Goal: Task Accomplishment & Management: Use online tool/utility

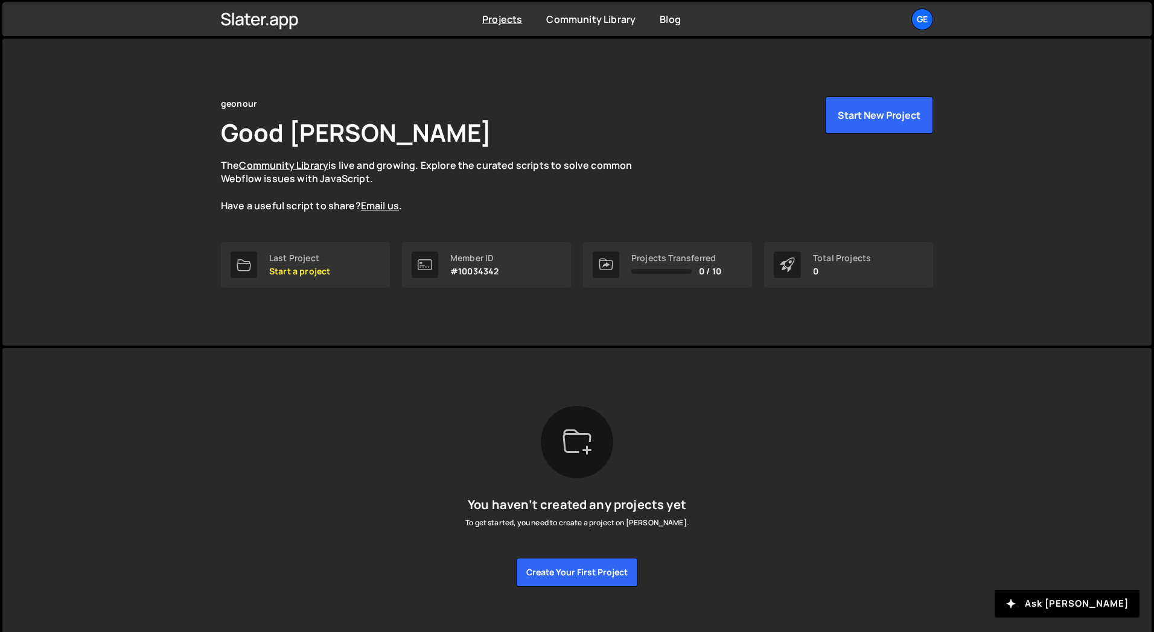
click at [326, 386] on div "Slater is designed for desktop use. Please use a larger screen to access the fu…" at bounding box center [577, 496] width 748 height 297
click at [315, 264] on div "Last Project Start a project" at bounding box center [299, 264] width 61 height 23
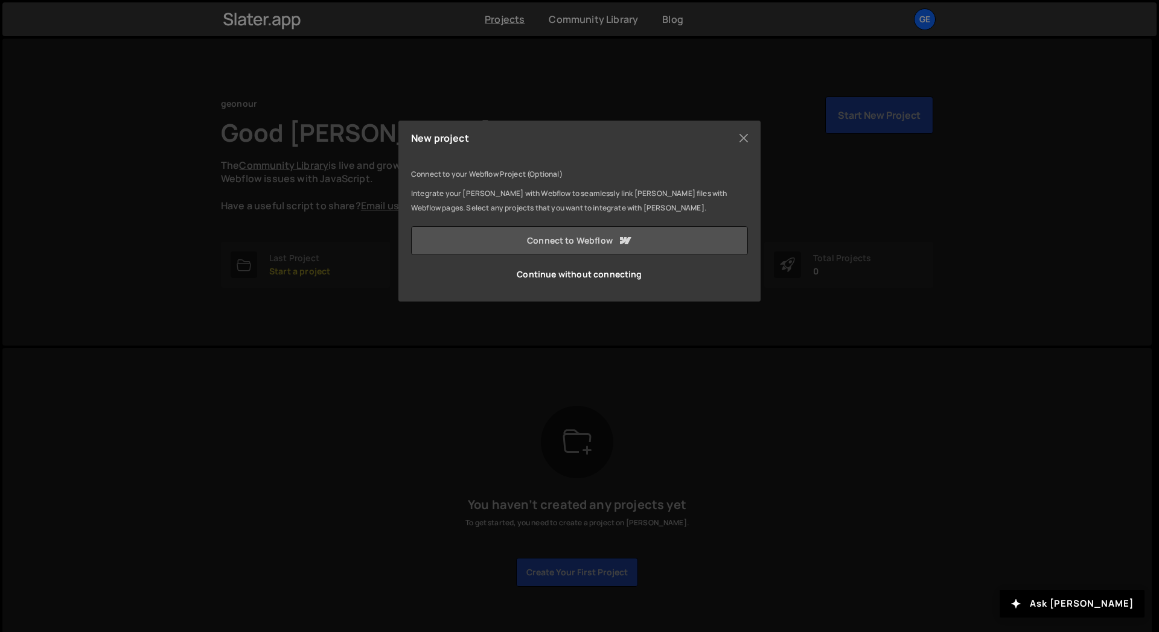
click at [567, 243] on link "Connect to Webflow" at bounding box center [579, 240] width 337 height 29
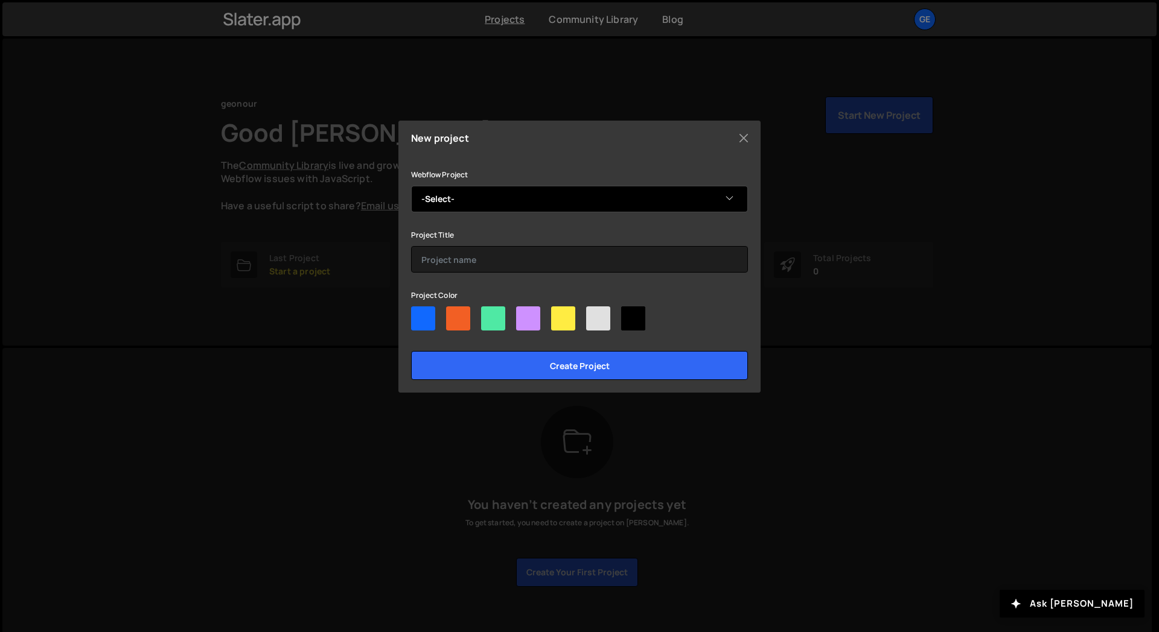
click at [463, 204] on select "-Select- Flowstop" at bounding box center [579, 199] width 337 height 27
select select "67e639e656f014d929f71b26"
click at [411, 186] on select "-Select- Flowstop" at bounding box center [579, 199] width 337 height 27
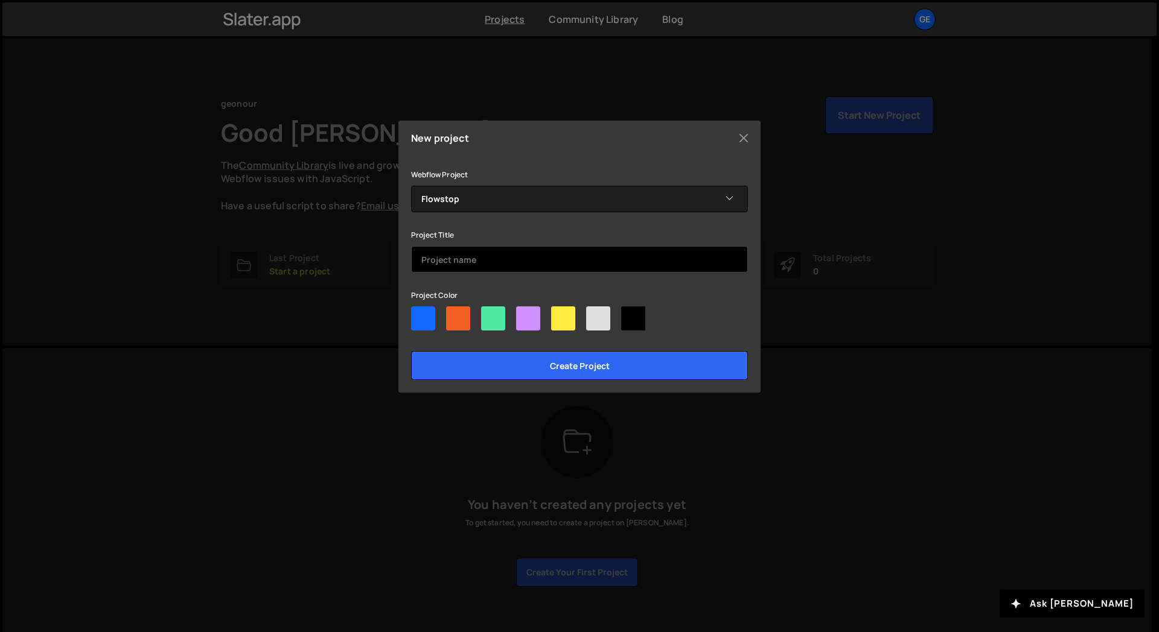
click at [457, 252] on input "text" at bounding box center [579, 259] width 337 height 27
type input "Flowstop"
click at [418, 319] on div at bounding box center [423, 319] width 24 height 24
click at [418, 314] on input"] "radio" at bounding box center [415, 311] width 8 height 8
radio input"] "true"
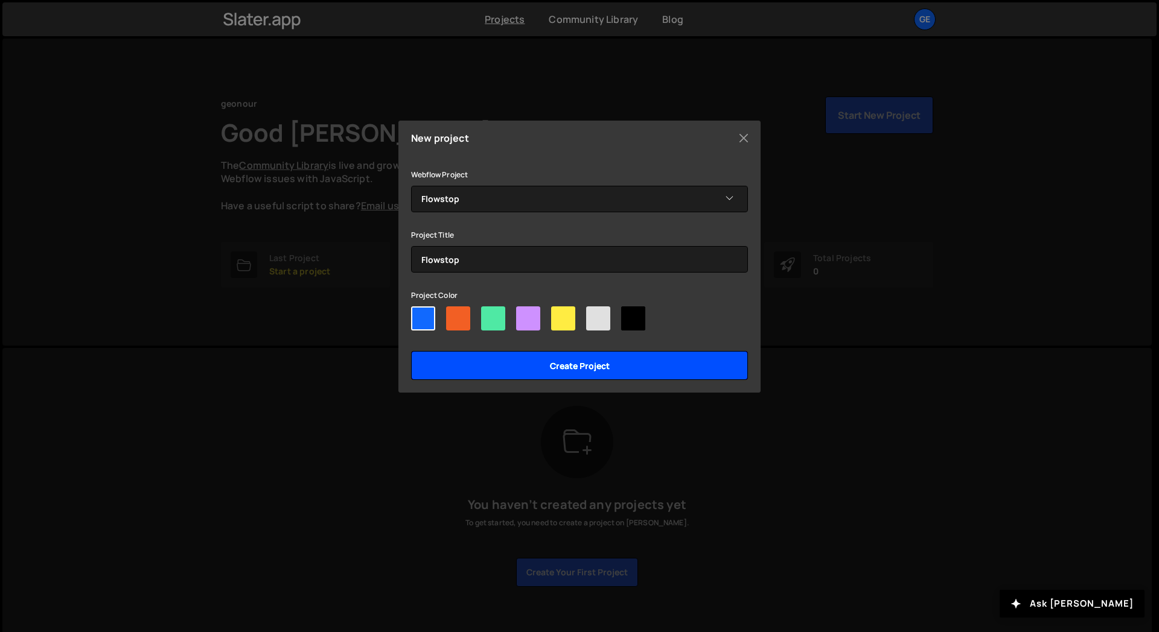
click at [497, 372] on input "Create project" at bounding box center [579, 365] width 337 height 29
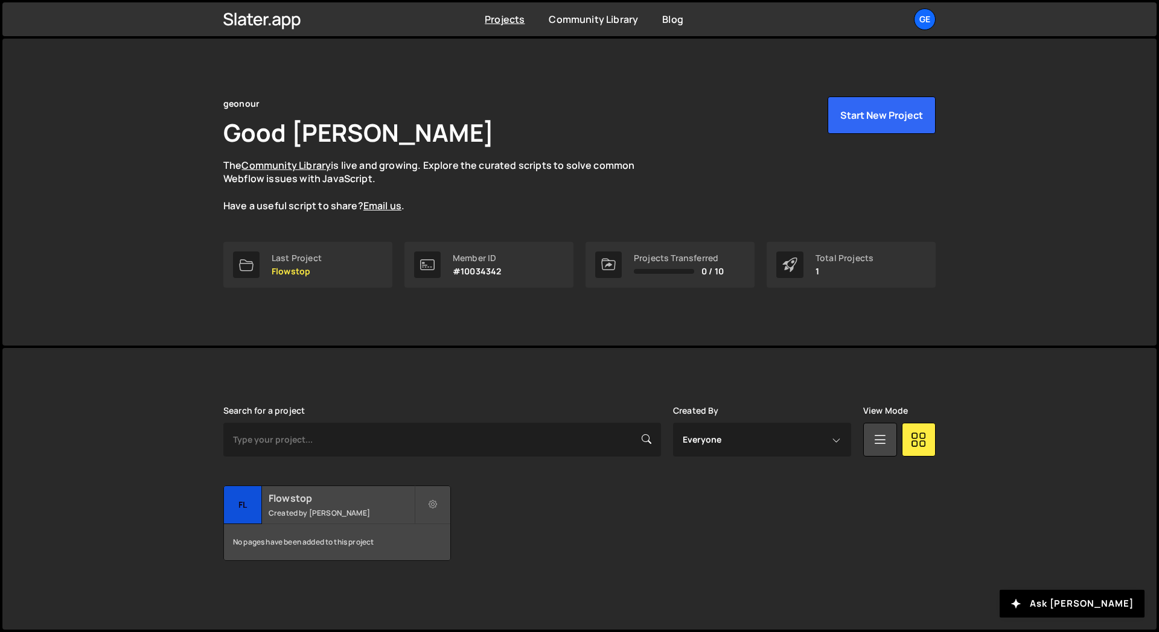
click at [329, 517] on small "Created by Alex Ghit" at bounding box center [341, 513] width 145 height 10
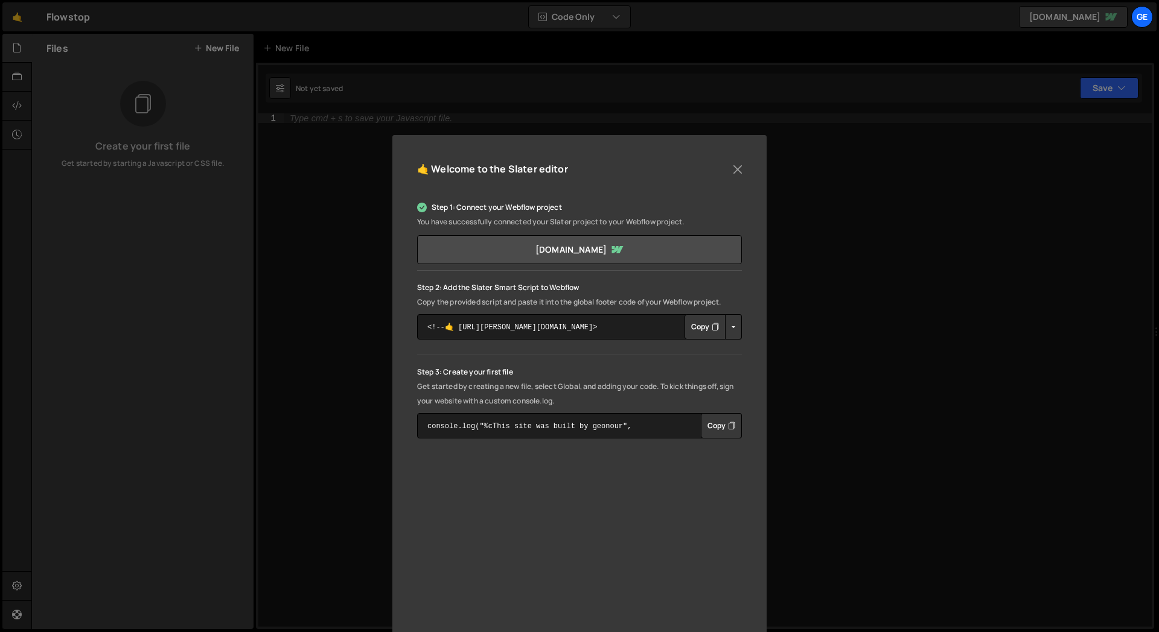
click at [702, 326] on button "Copy" at bounding box center [704, 326] width 41 height 25
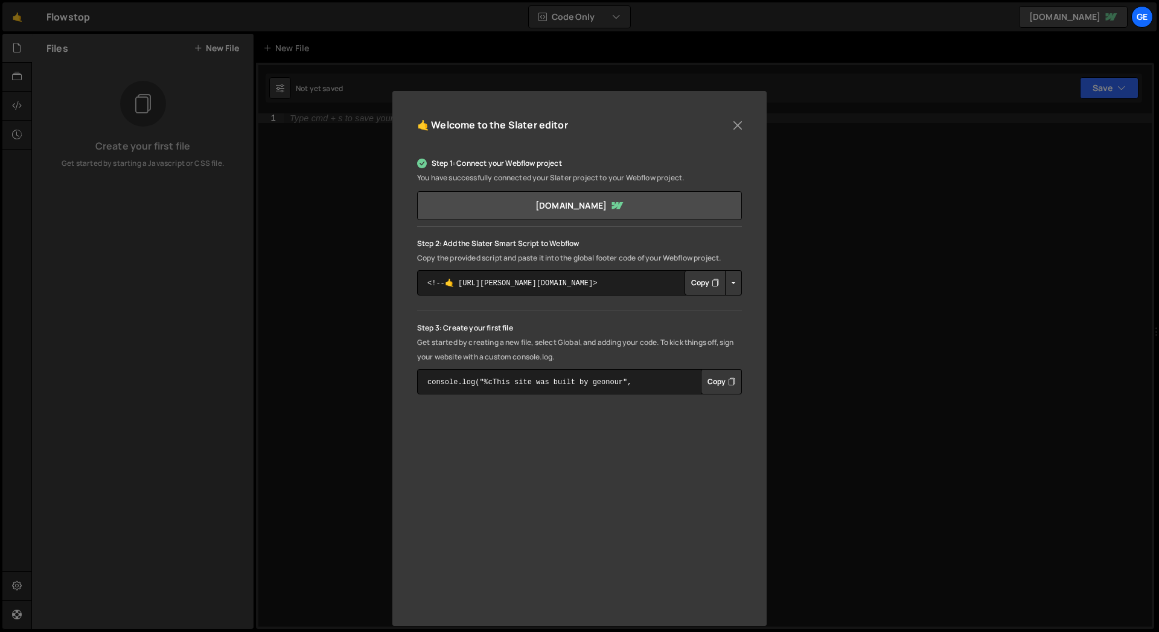
scroll to position [45, 0]
click at [405, 348] on div "🤙 Welcome to the Slater editor Step 1: Connect your Webflow project You have su…" at bounding box center [579, 357] width 374 height 535
click at [717, 380] on button "Copy" at bounding box center [721, 380] width 41 height 25
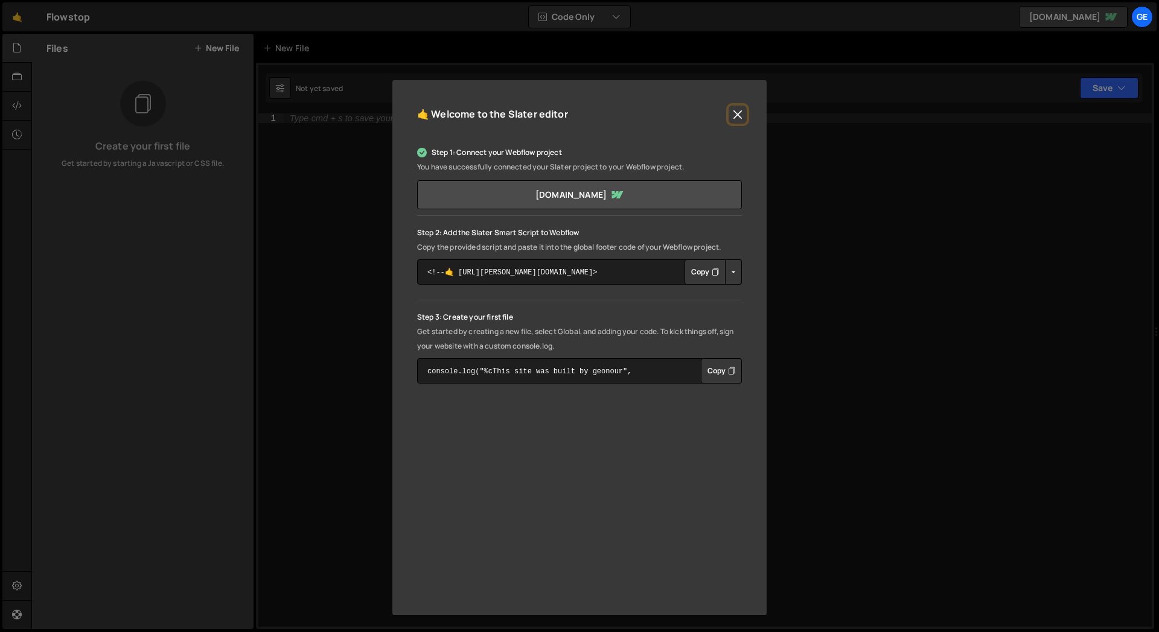
click at [737, 115] on button "Close" at bounding box center [737, 115] width 18 height 18
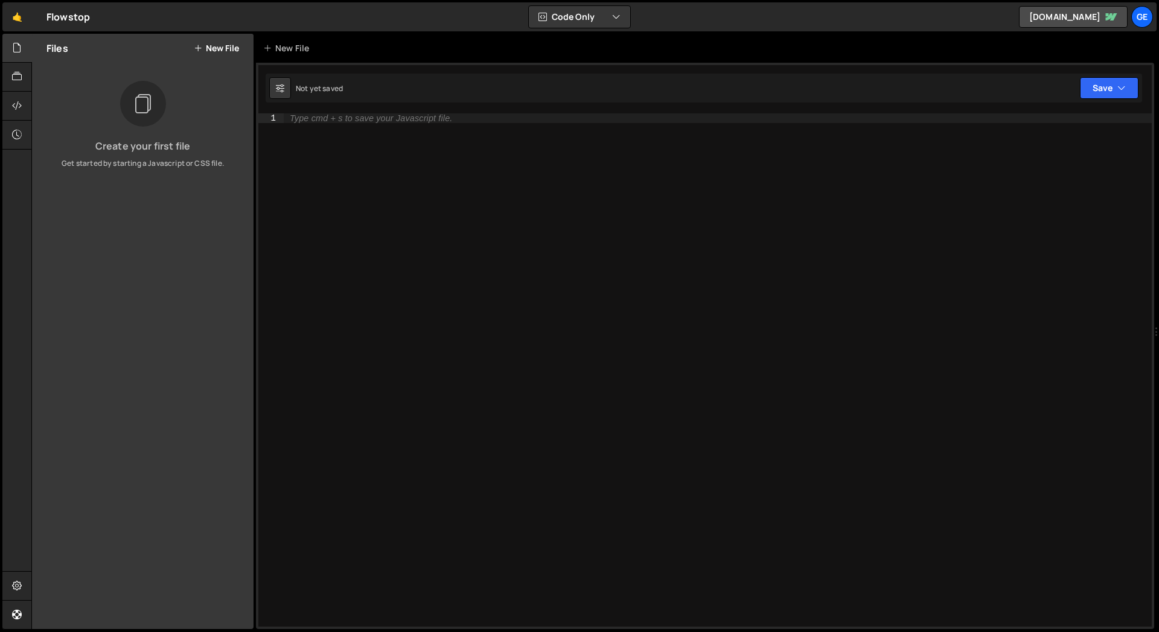
click at [163, 227] on div "Files New File Create your first file Get started by starting a Javascript or C…" at bounding box center [142, 332] width 221 height 596
click at [224, 50] on button "New File" at bounding box center [216, 48] width 45 height 10
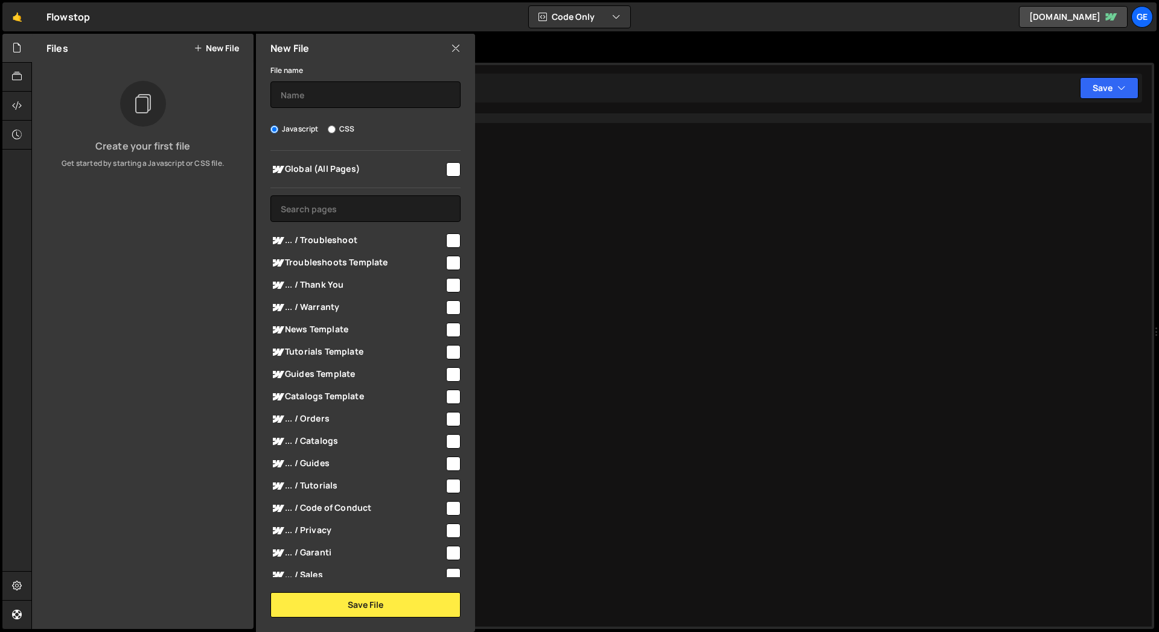
click at [304, 176] on span "Global (All Pages)" at bounding box center [357, 169] width 174 height 14
checkbox input "true"
click at [349, 95] on input "text" at bounding box center [365, 94] width 190 height 27
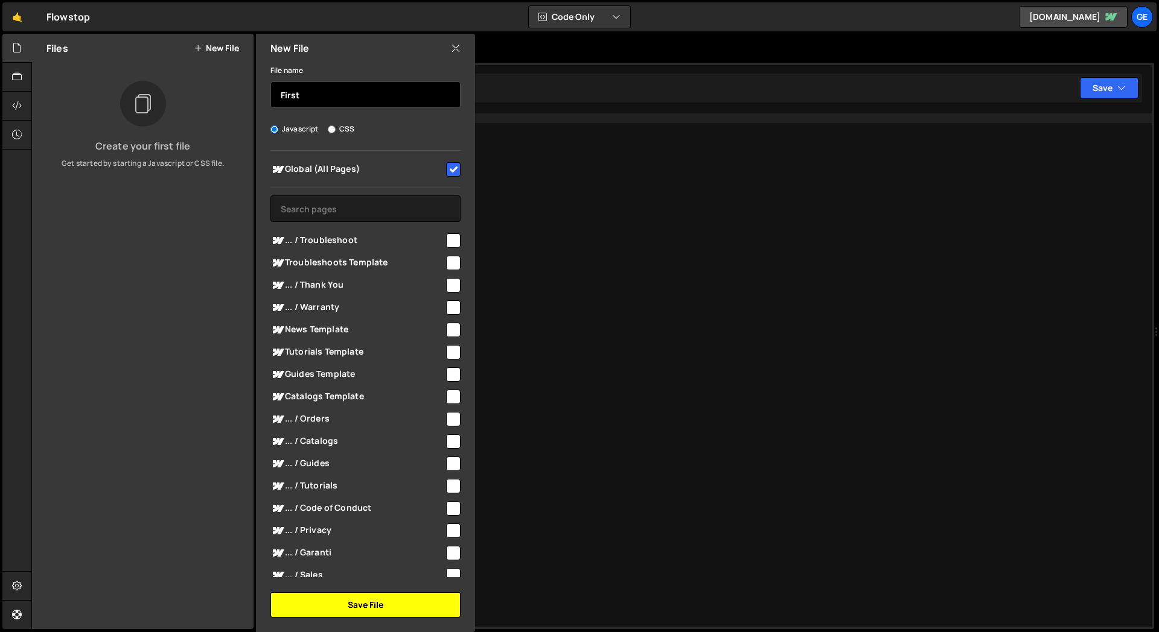
type input "First"
click at [387, 604] on button "Save File" at bounding box center [365, 605] width 190 height 25
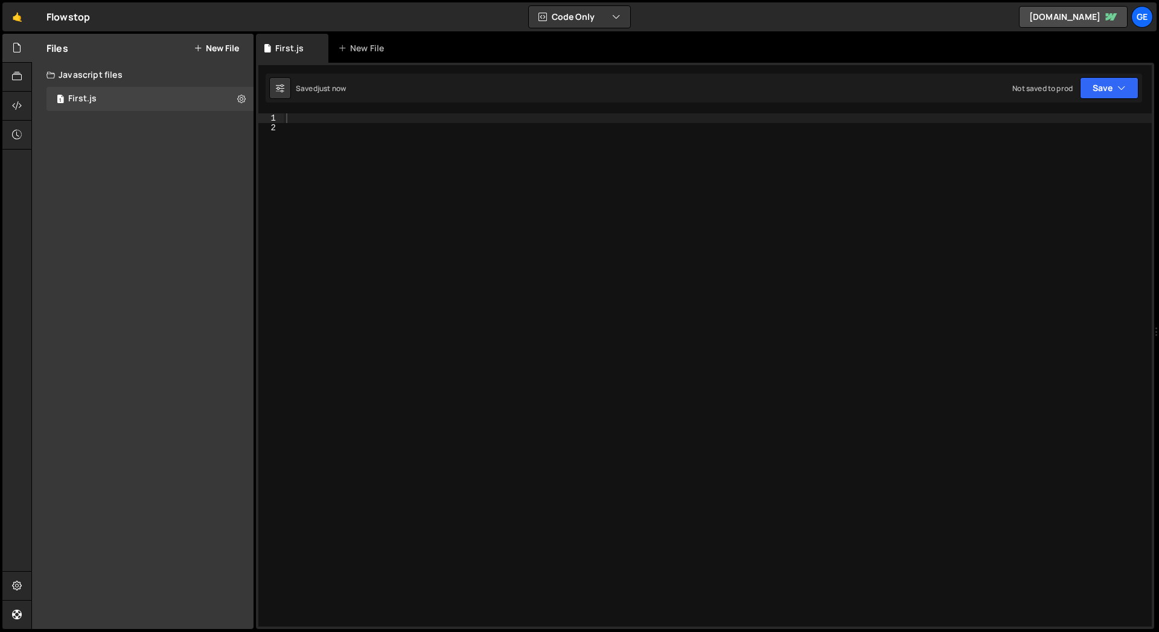
click at [343, 124] on div at bounding box center [718, 379] width 868 height 533
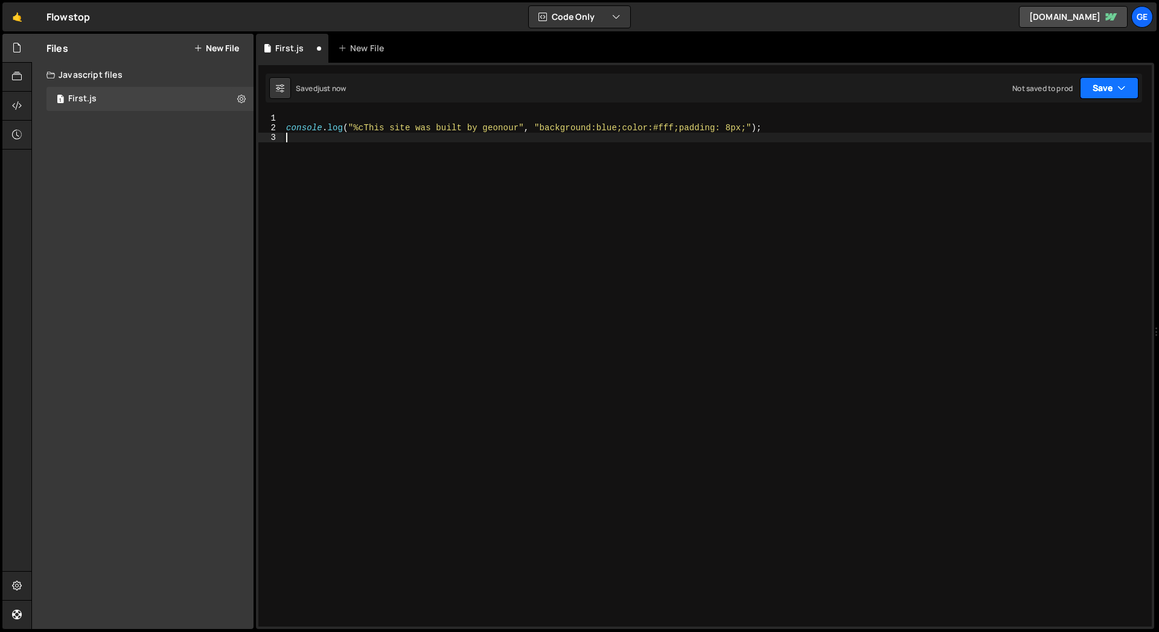
click at [1117, 90] on icon "button" at bounding box center [1121, 88] width 8 height 12
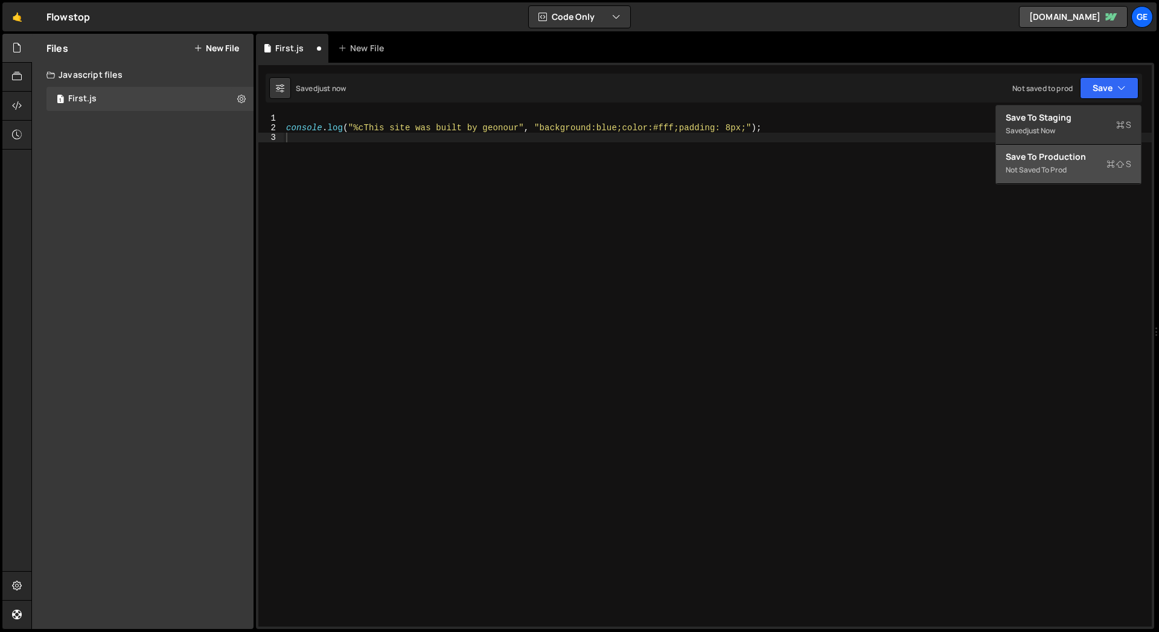
click at [1048, 161] on div "Save to Production S" at bounding box center [1068, 157] width 126 height 12
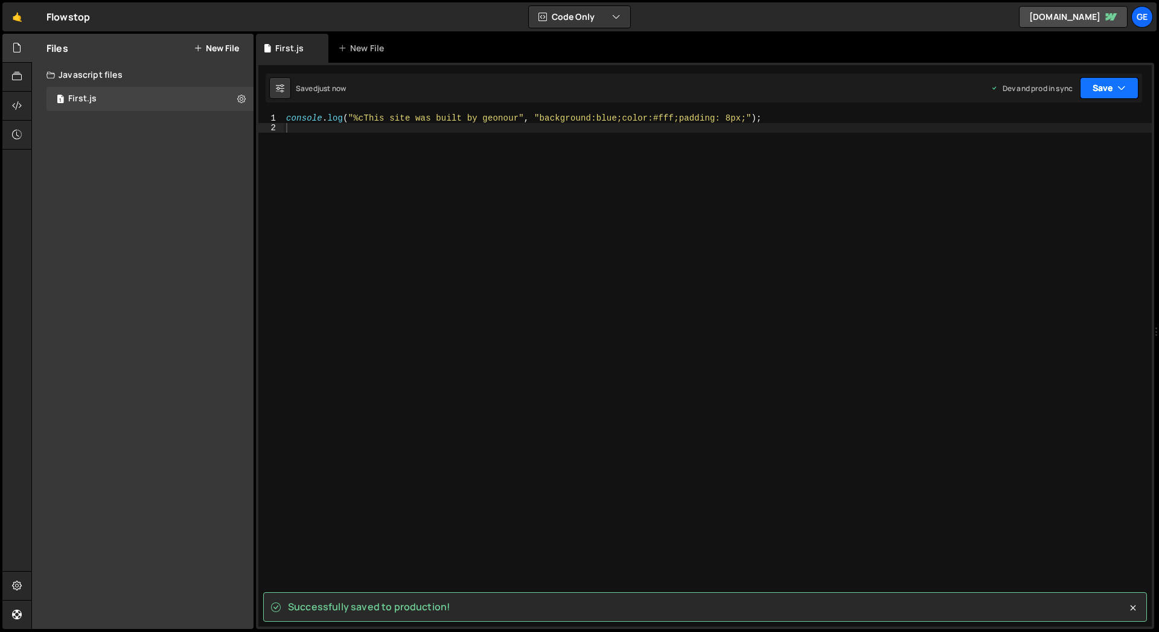
click at [1102, 86] on button "Save" at bounding box center [1108, 88] width 59 height 22
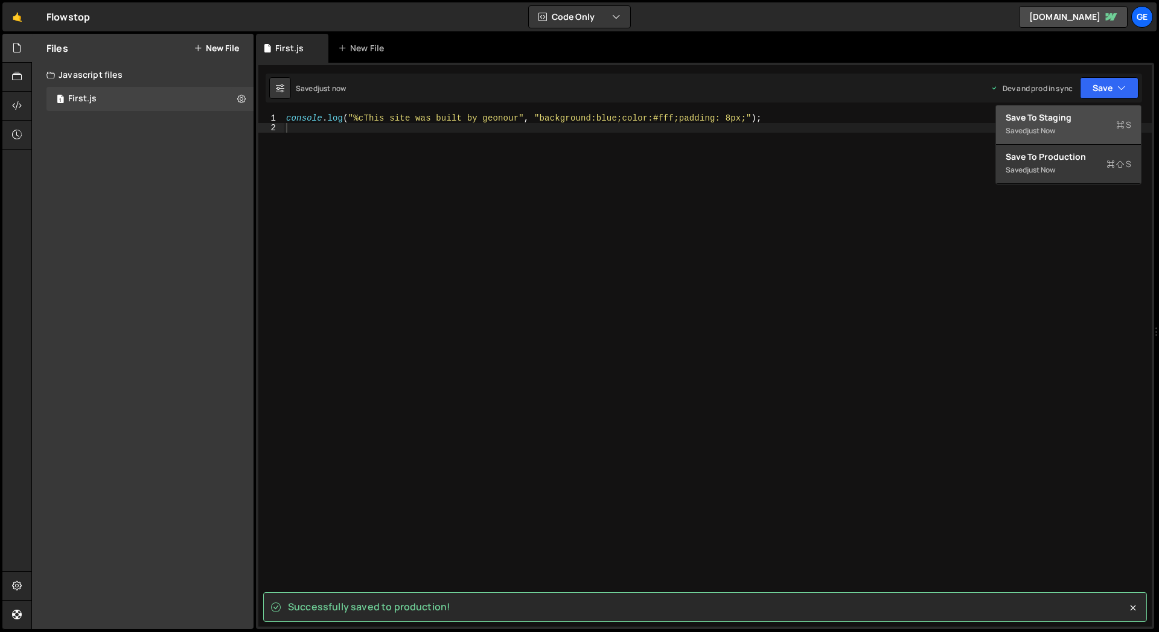
click at [1056, 112] on div "Save to Staging S" at bounding box center [1068, 118] width 126 height 12
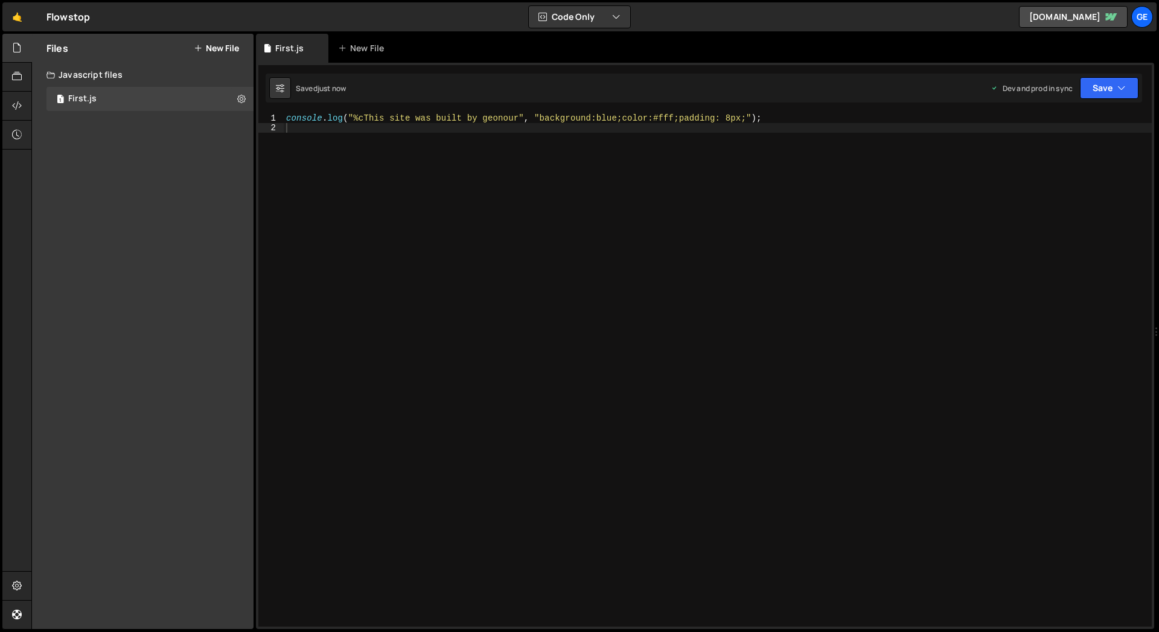
click at [1116, 100] on div "Saved just now Dev and prod in sync Upgrade to Edit Save Save to Staging S Save…" at bounding box center [703, 88] width 876 height 29
click at [1116, 93] on button "Save" at bounding box center [1108, 88] width 59 height 22
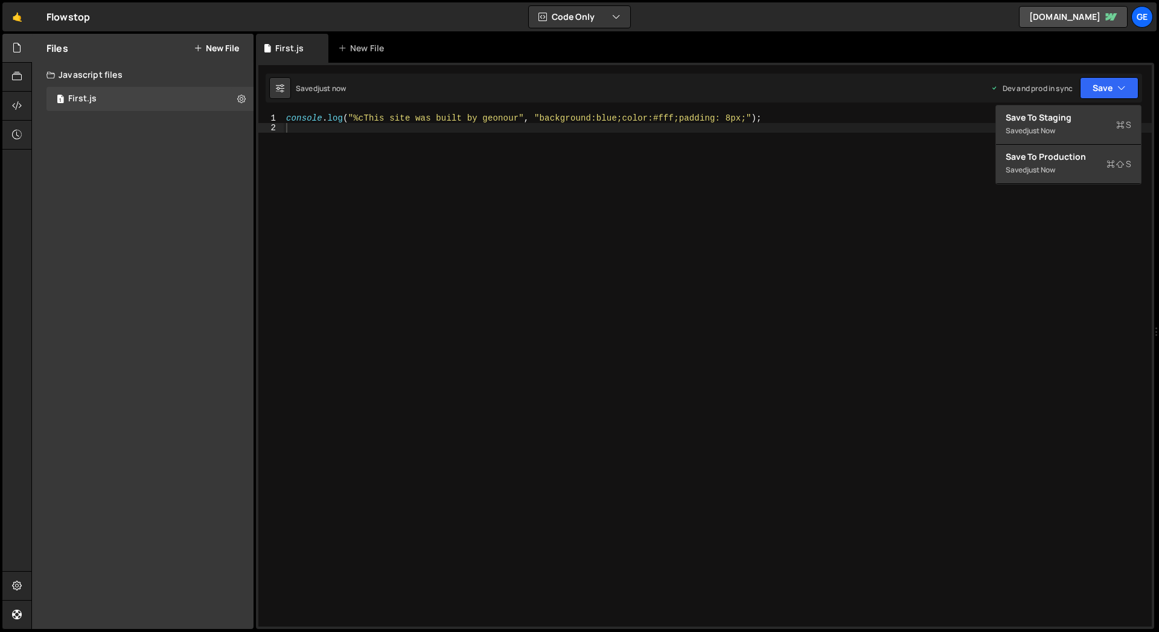
click at [950, 70] on div "1 Type cmd + s to save your Javascript file. הההההההההההההההההההההההההההההההההה…" at bounding box center [705, 346] width 898 height 567
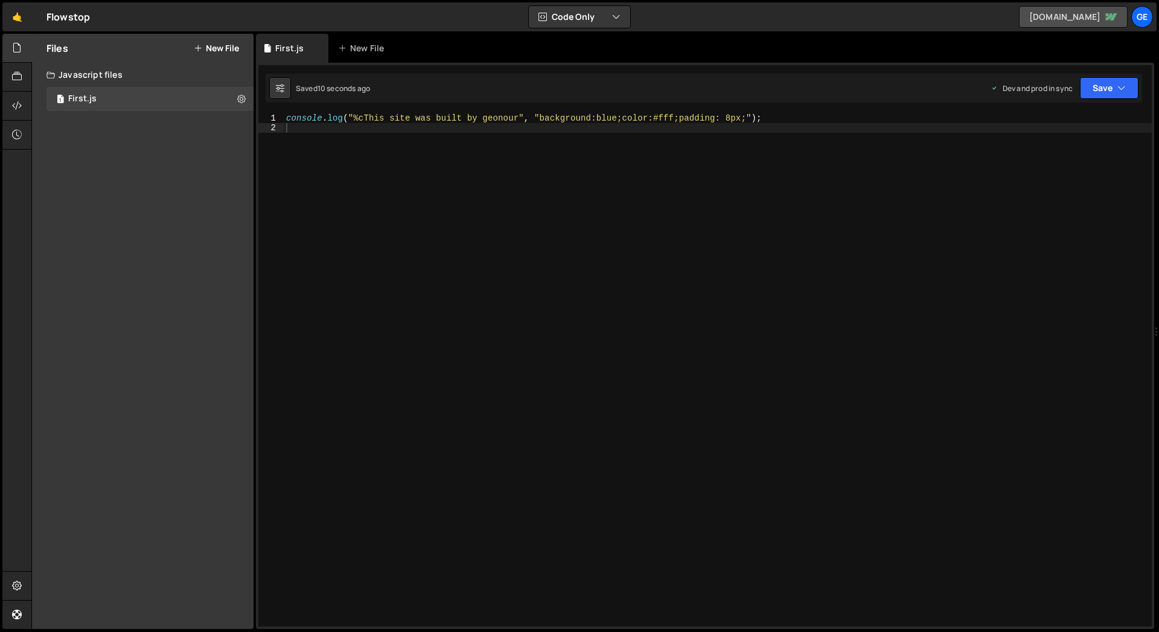
click at [1064, 17] on link "watercontrol.webflow.io" at bounding box center [1073, 17] width 109 height 22
click at [877, 172] on div "console . log ( "%cThis site was built by geonour" , "background:blue;color:#ff…" at bounding box center [718, 379] width 868 height 533
click at [399, 183] on div "console . log ( "%cThis site was built by geonour" , "background:blue;color:#ff…" at bounding box center [718, 379] width 868 height 533
type textarea "console.log("%cThis site was built by geonour", "background:blue;color:#fff;pad…"
click at [197, 177] on div "Files New File Create your first file Get started by starting a Javascript or C…" at bounding box center [142, 332] width 221 height 596
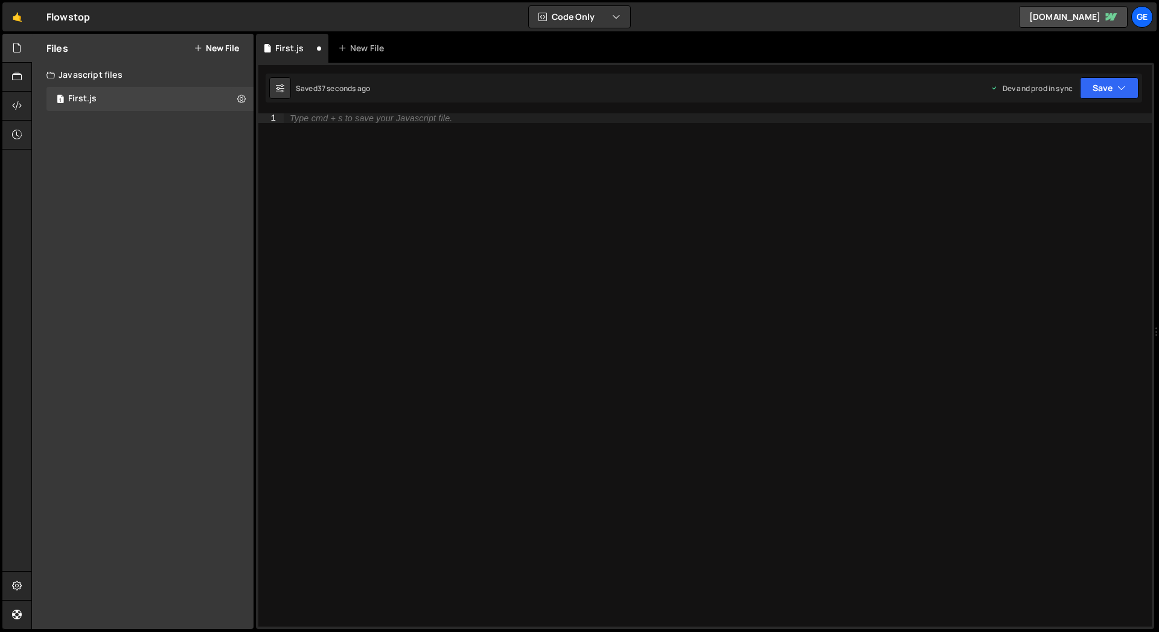
click at [177, 162] on div "Files New File Create your first file Get started by starting a Javascript or C…" at bounding box center [142, 332] width 221 height 596
click at [12, 101] on icon at bounding box center [17, 105] width 10 height 13
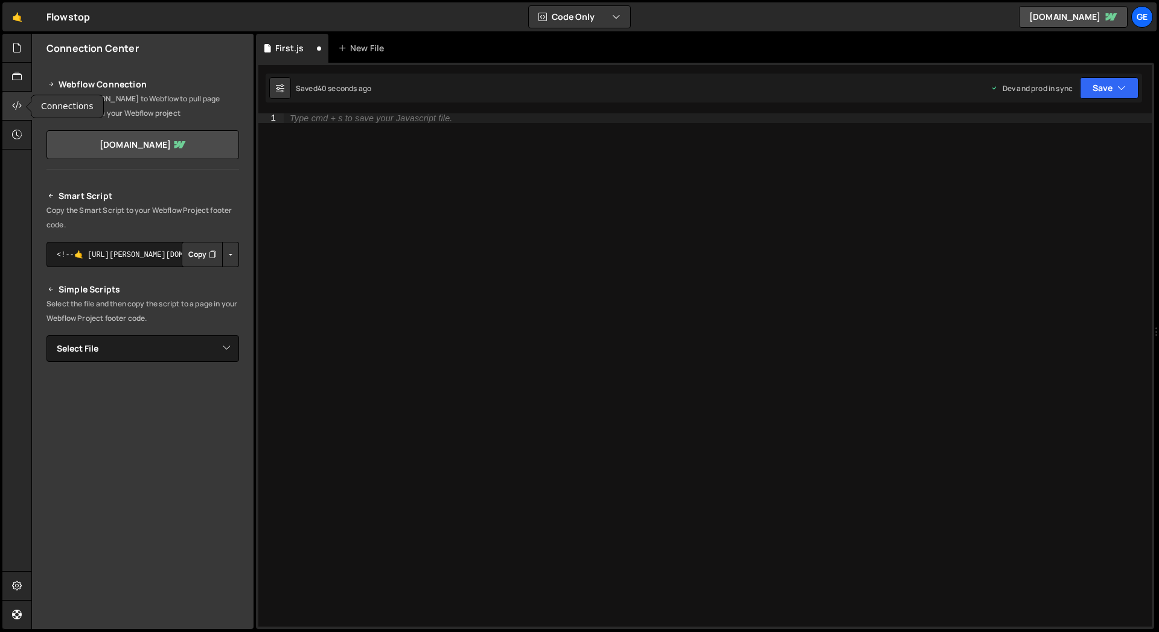
click at [12, 101] on icon at bounding box center [17, 105] width 10 height 13
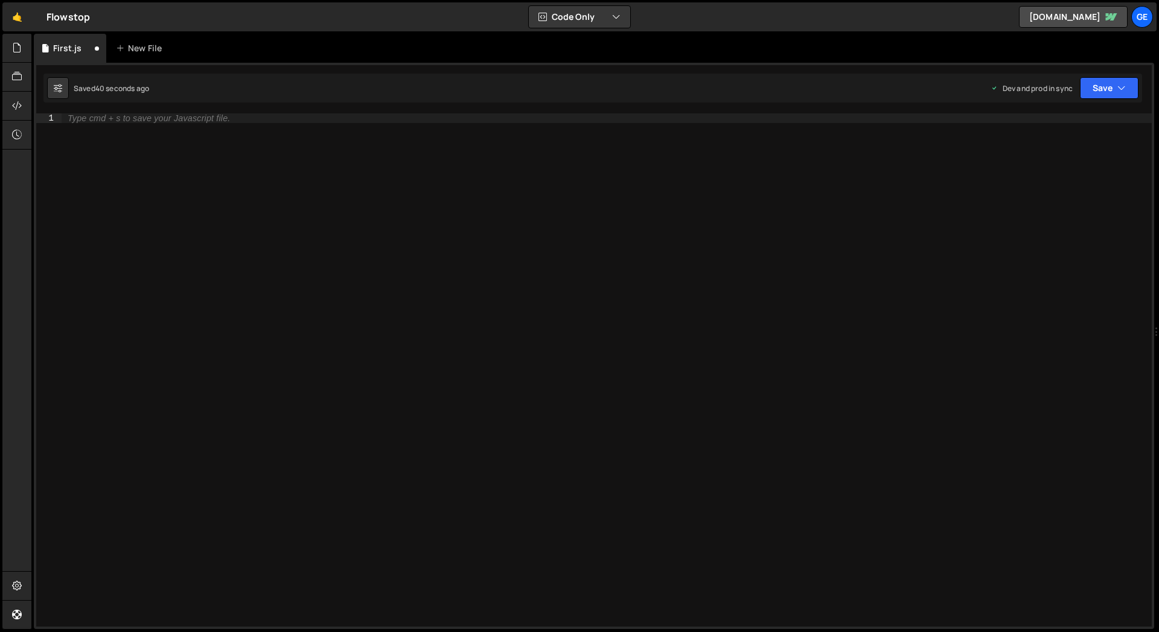
click at [95, 244] on div "Type cmd + s to save your Javascript file." at bounding box center [607, 379] width 1090 height 533
click at [19, 103] on icon at bounding box center [17, 105] width 10 height 13
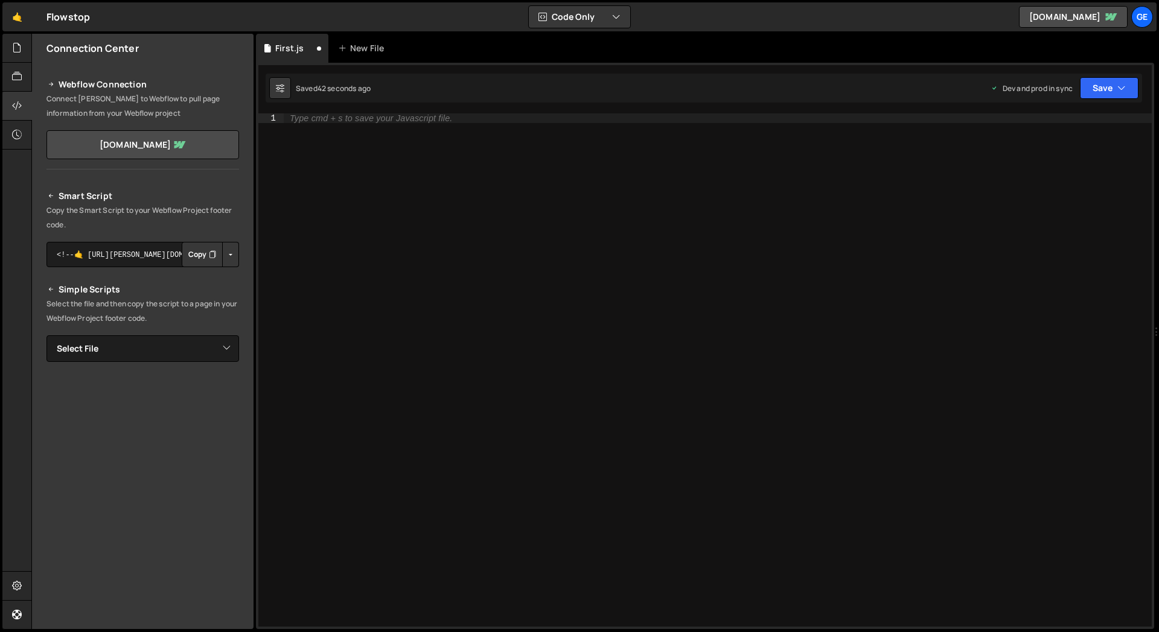
click at [25, 221] on div at bounding box center [16, 332] width 29 height 596
click at [26, 102] on div at bounding box center [28, 107] width 5 height 10
click at [9, 47] on div at bounding box center [17, 48] width 30 height 29
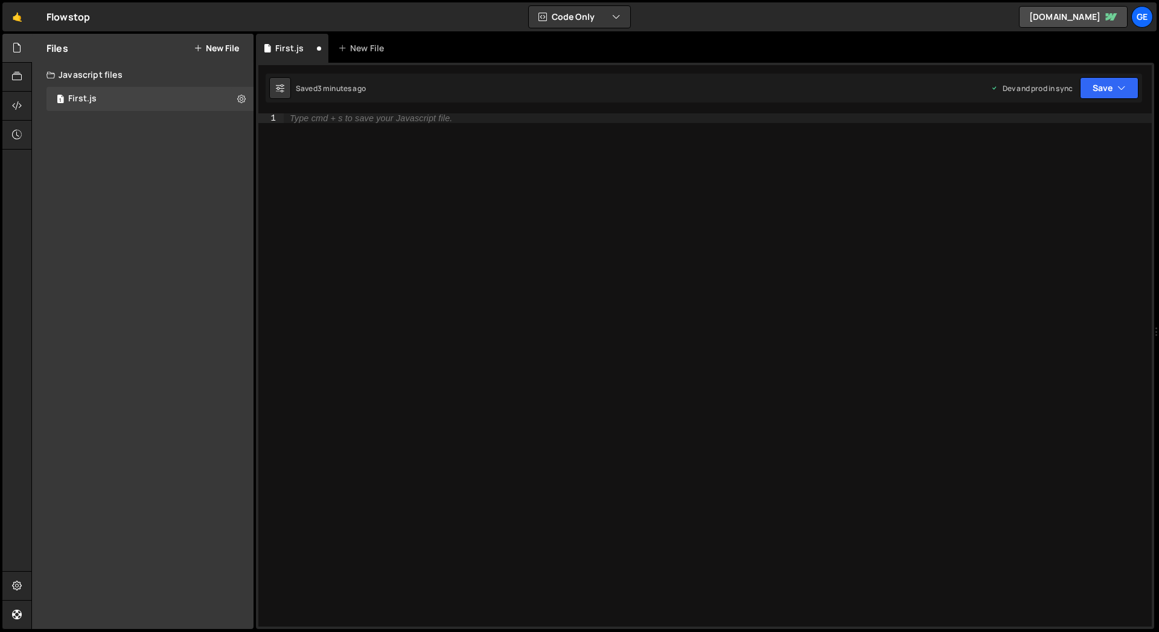
click at [316, 117] on div "Type cmd + s to save your Javascript file." at bounding box center [371, 118] width 162 height 8
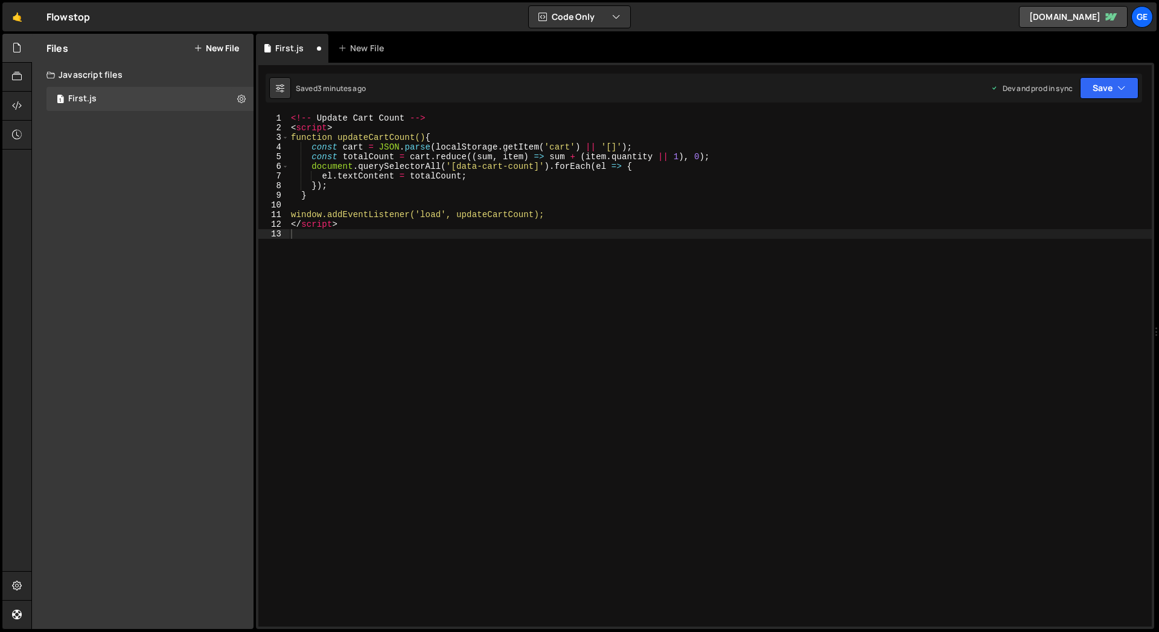
click at [188, 305] on div "Files New File Create your first file Get started by starting a Javascript or C…" at bounding box center [142, 332] width 221 height 596
click at [241, 100] on icon at bounding box center [241, 98] width 8 height 11
type input "First"
radio input "true"
checkbox input "true"
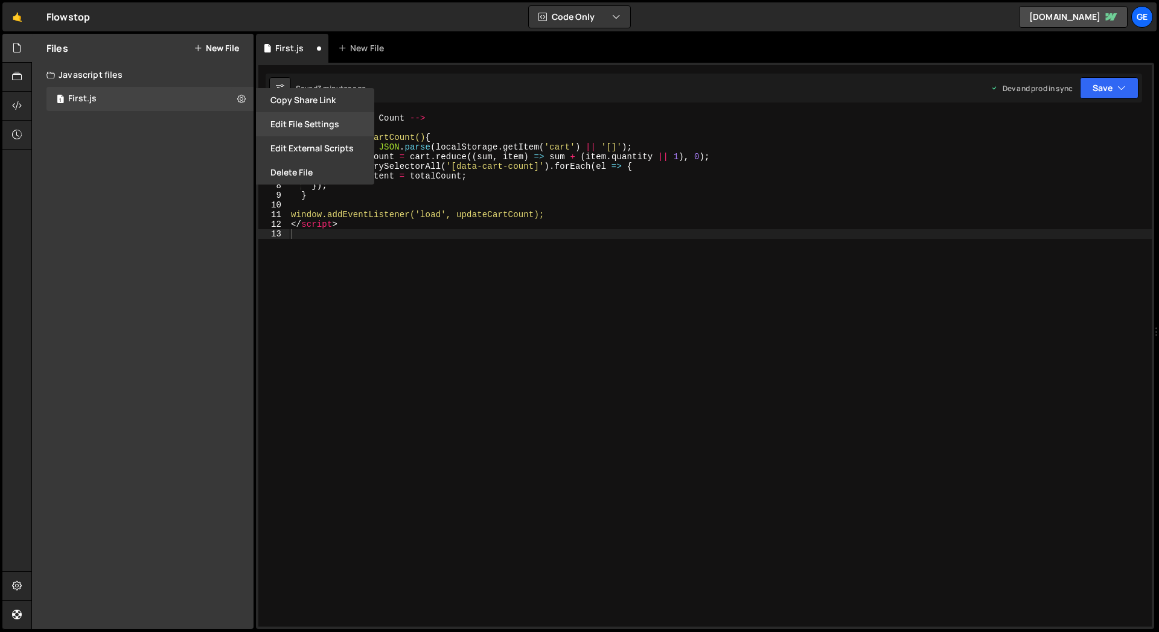
click at [287, 127] on button "Edit File Settings" at bounding box center [315, 124] width 118 height 24
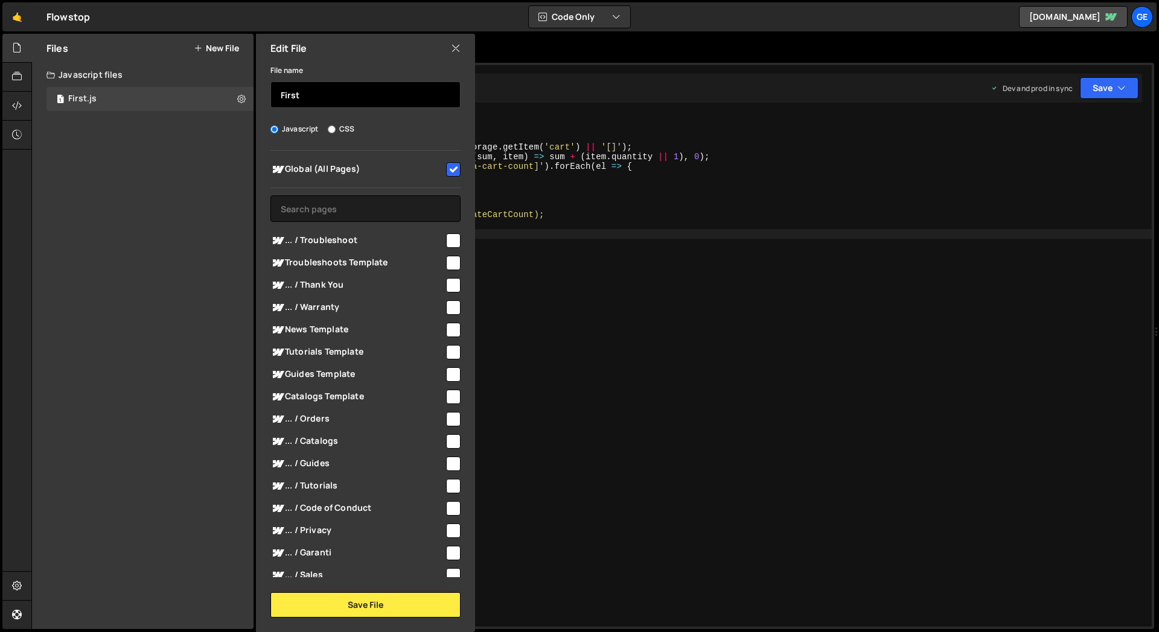
click at [348, 98] on input "First" at bounding box center [365, 94] width 190 height 27
type input "Update Cart Count"
click at [265, 110] on div "File name Update Cart Count Javascript CSS Global (All Pages)" at bounding box center [365, 340] width 219 height 555
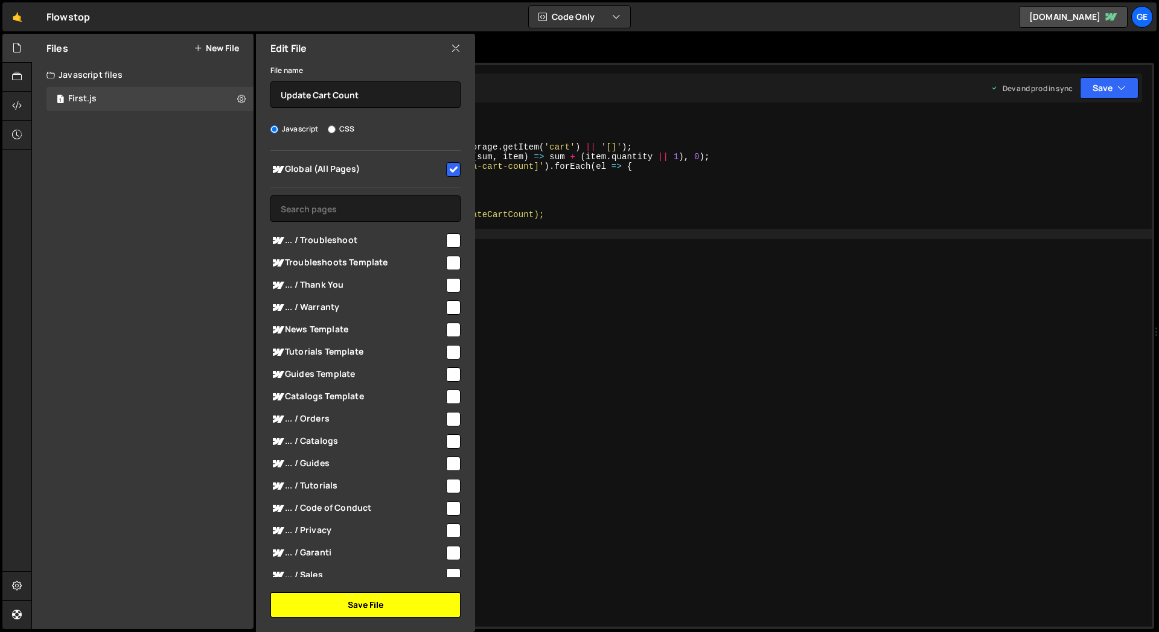
click at [393, 611] on button "Save File" at bounding box center [365, 605] width 190 height 25
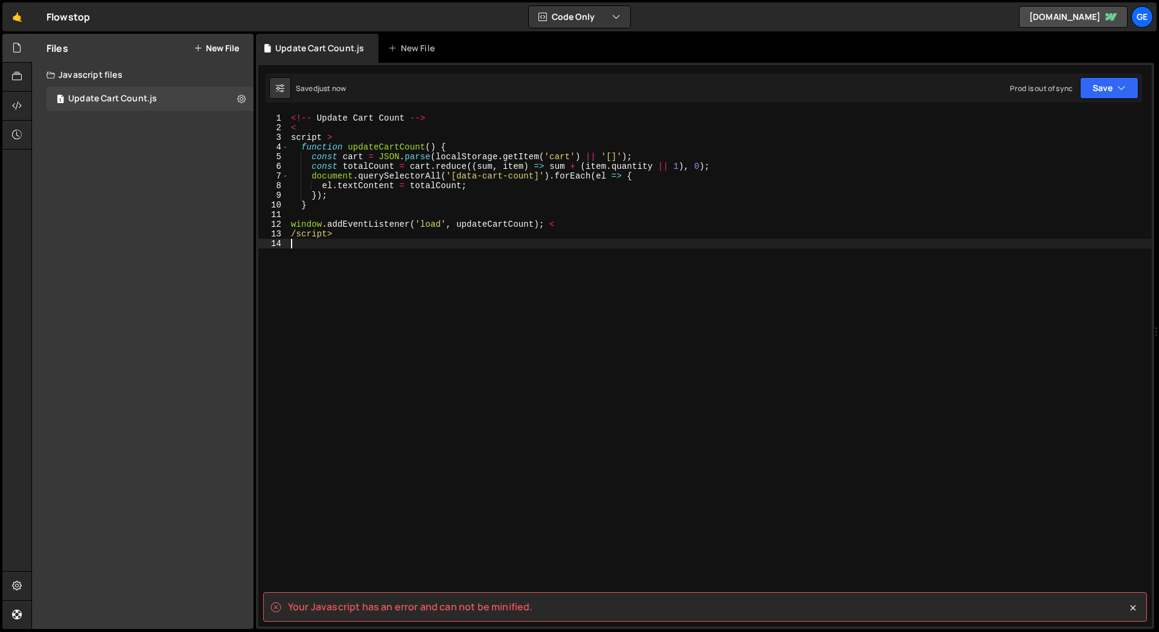
click at [356, 333] on div "<!-- Update Cart Count --> < script > function updateCartCount ( ) { const cart…" at bounding box center [719, 379] width 863 height 533
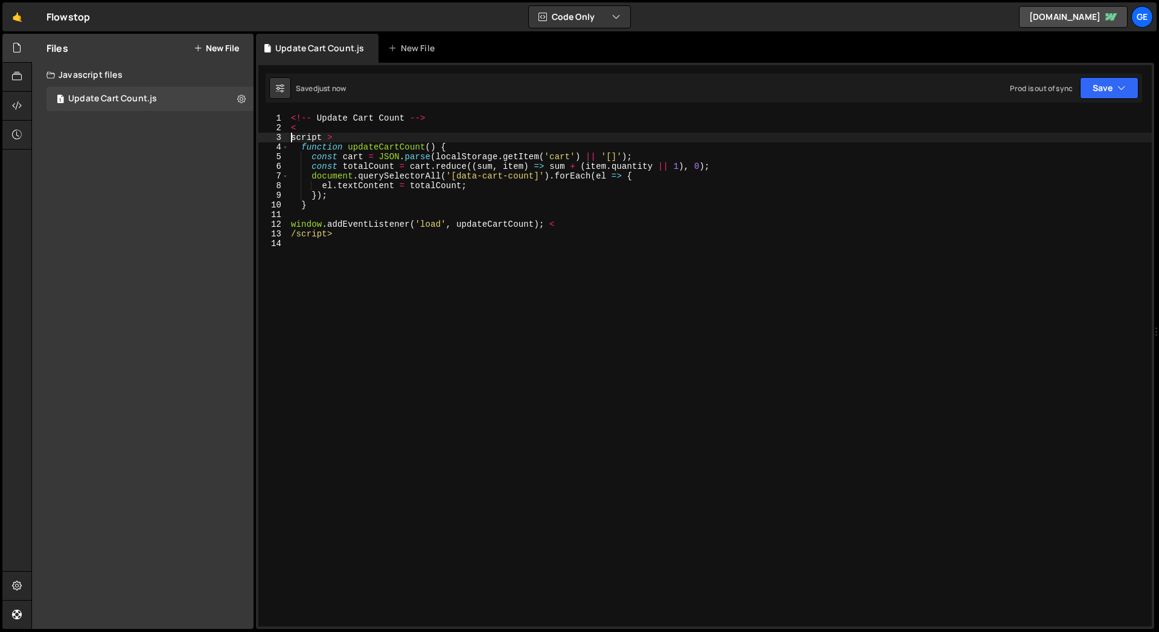
click at [292, 136] on div "<!-- Update Cart Count --> < script > function updateCartCount ( ) { const cart…" at bounding box center [719, 379] width 863 height 533
type textarea "<script >"
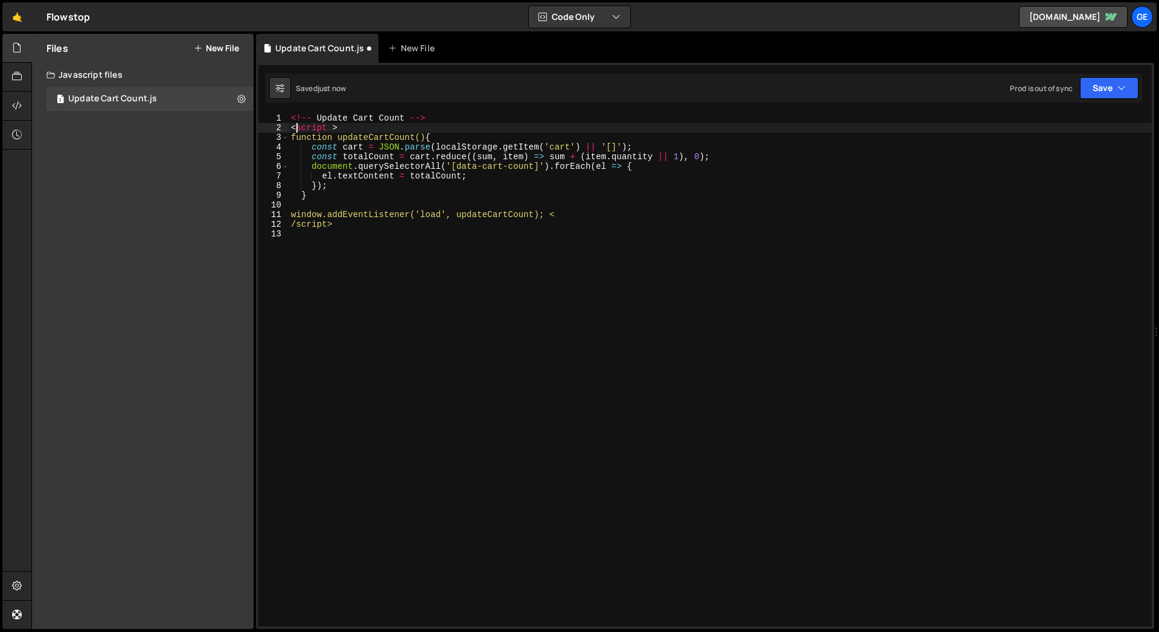
click at [401, 506] on div "<!-- Update Cart Count --> < script > function updateCartCount() { const cart =…" at bounding box center [719, 379] width 863 height 533
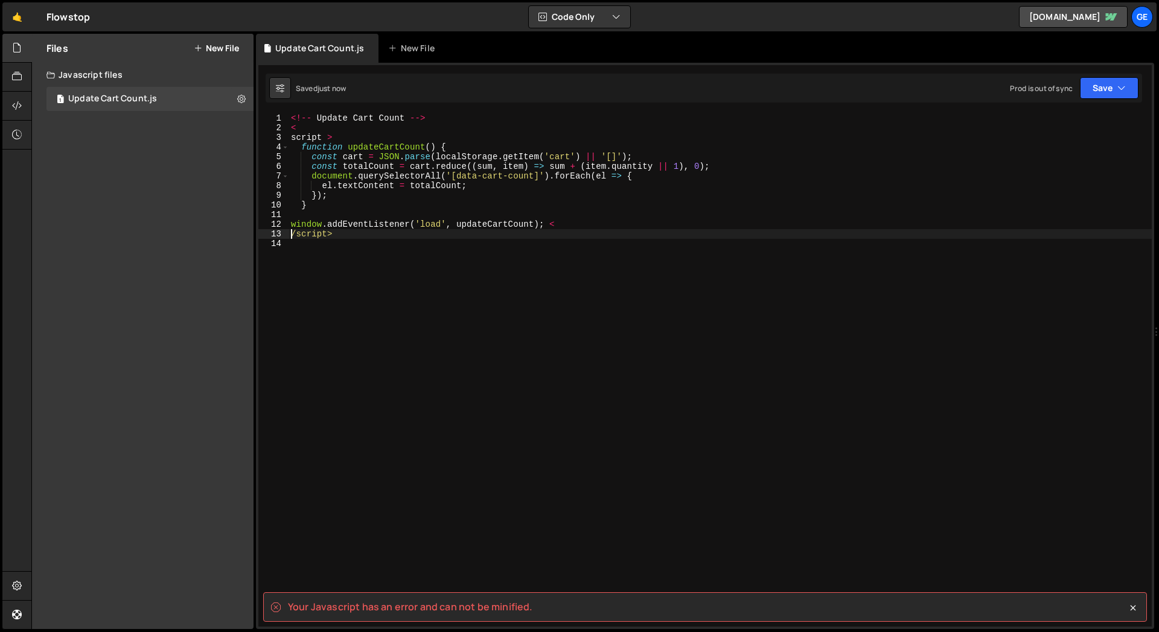
type textarea "/script>"
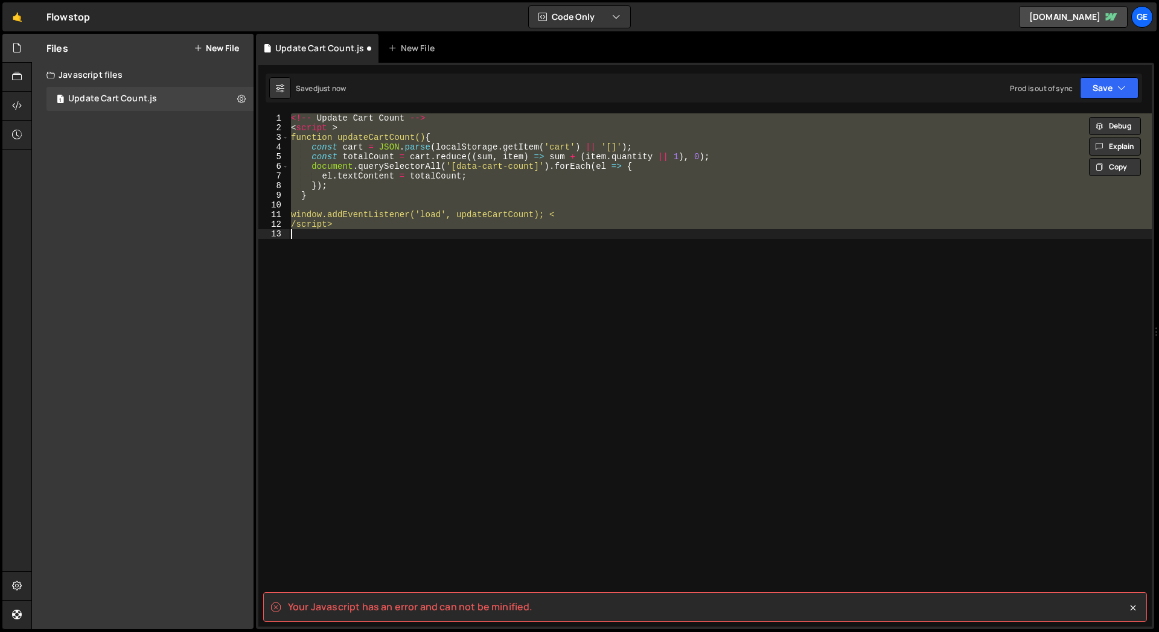
click at [381, 477] on div "<!-- Update Cart Count --> < script > function updateCartCount() { const cart =…" at bounding box center [719, 369] width 863 height 513
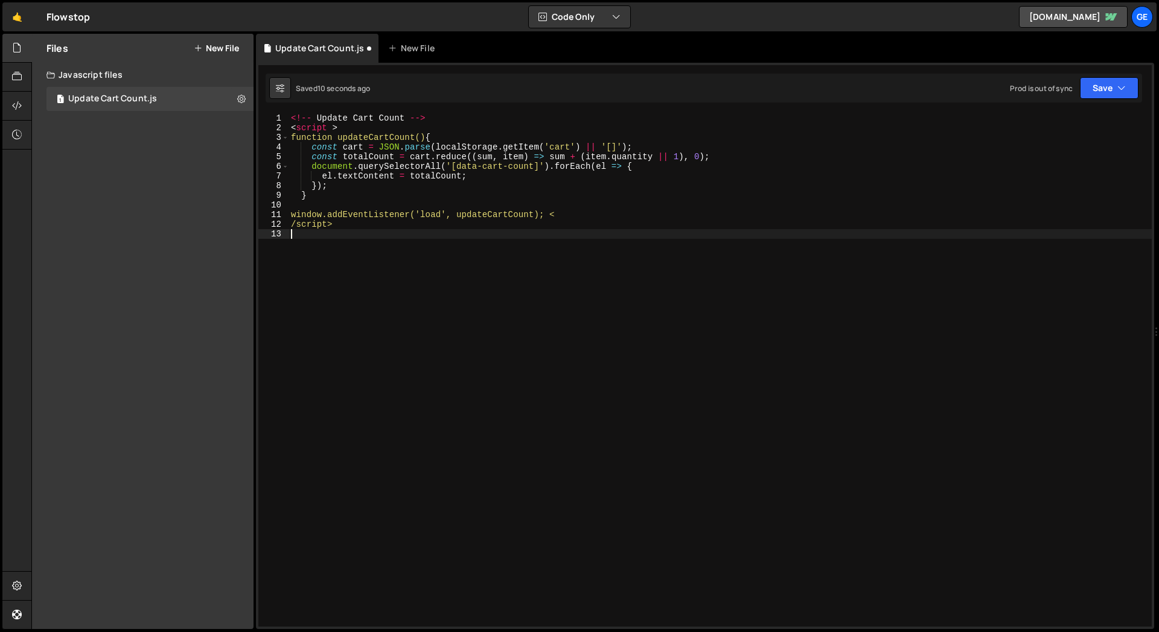
click at [463, 478] on div "<!-- Update Cart Count --> < script > function updateCartCount() { const cart =…" at bounding box center [719, 379] width 863 height 533
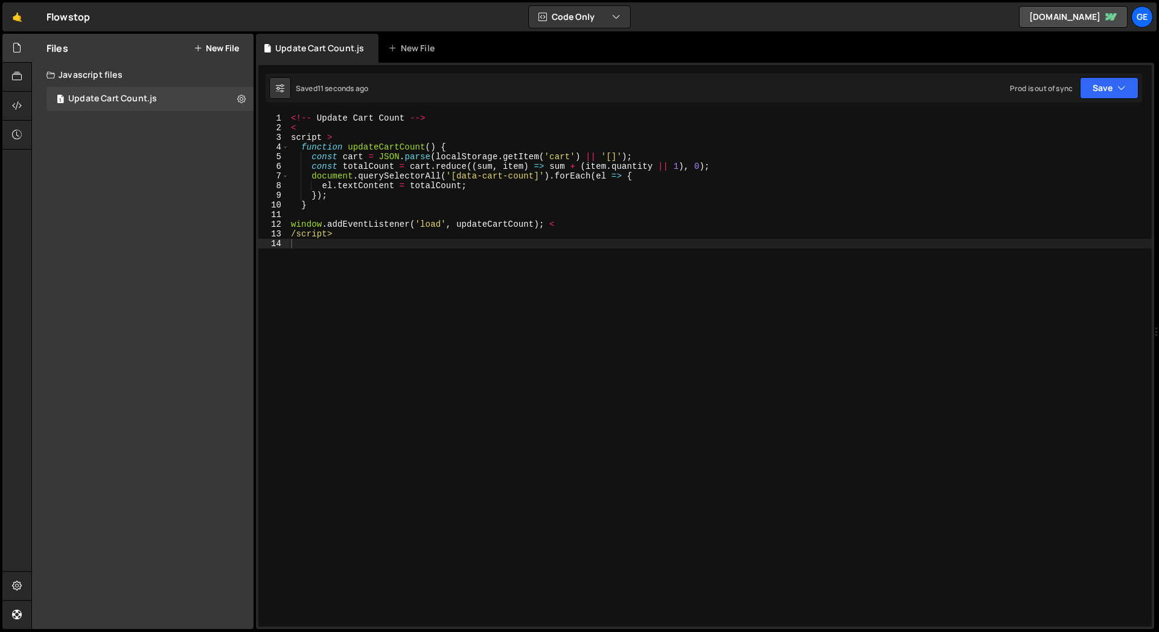
click at [476, 486] on div "<!-- Update Cart Count --> < script > function updateCartCount ( ) { const cart…" at bounding box center [719, 379] width 863 height 533
type textarea "/script>"
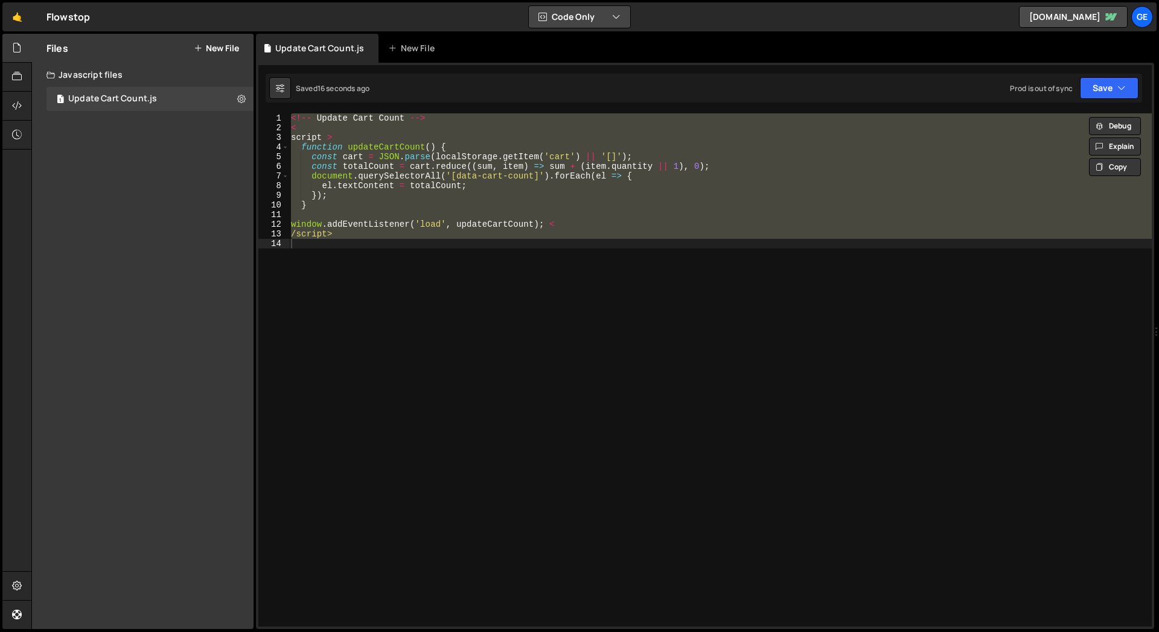
click at [609, 22] on button "Code Only" at bounding box center [579, 17] width 101 height 22
click at [576, 63] on button "Code + Tools" at bounding box center [579, 65] width 101 height 22
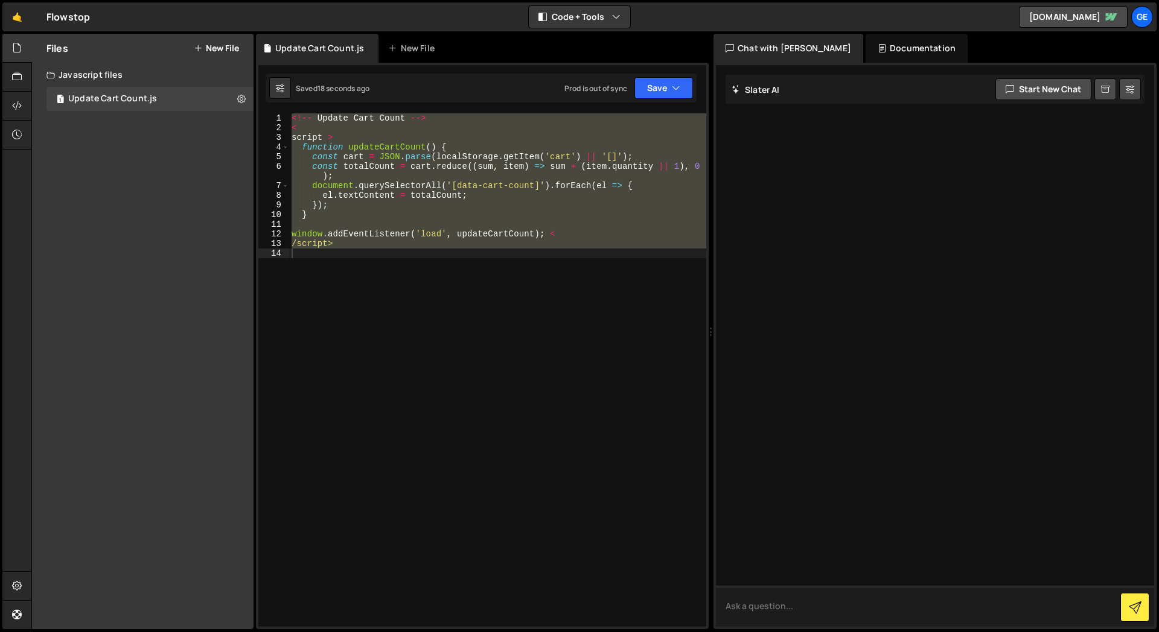
click at [781, 599] on textarea at bounding box center [935, 606] width 438 height 41
type textarea "organie this"
paste textarea "<!-- Update Cart Count --> < script > function updateCartCount() { const cart =…"
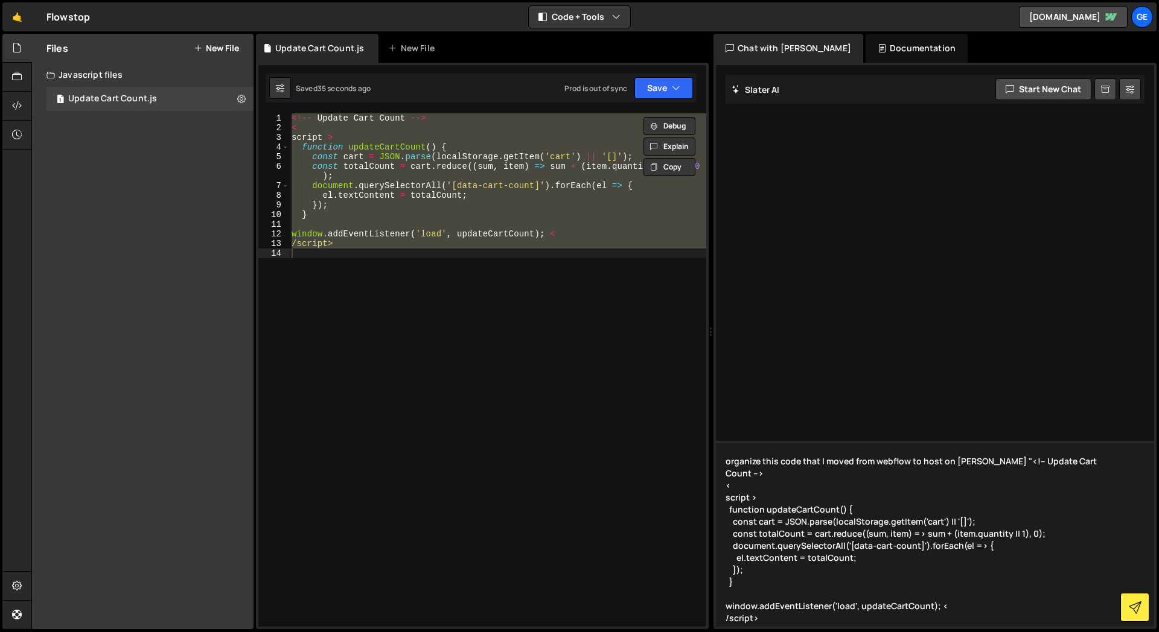
type textarea "organize this code that I moved from webflow to host on slater "<!-- Update Car…"
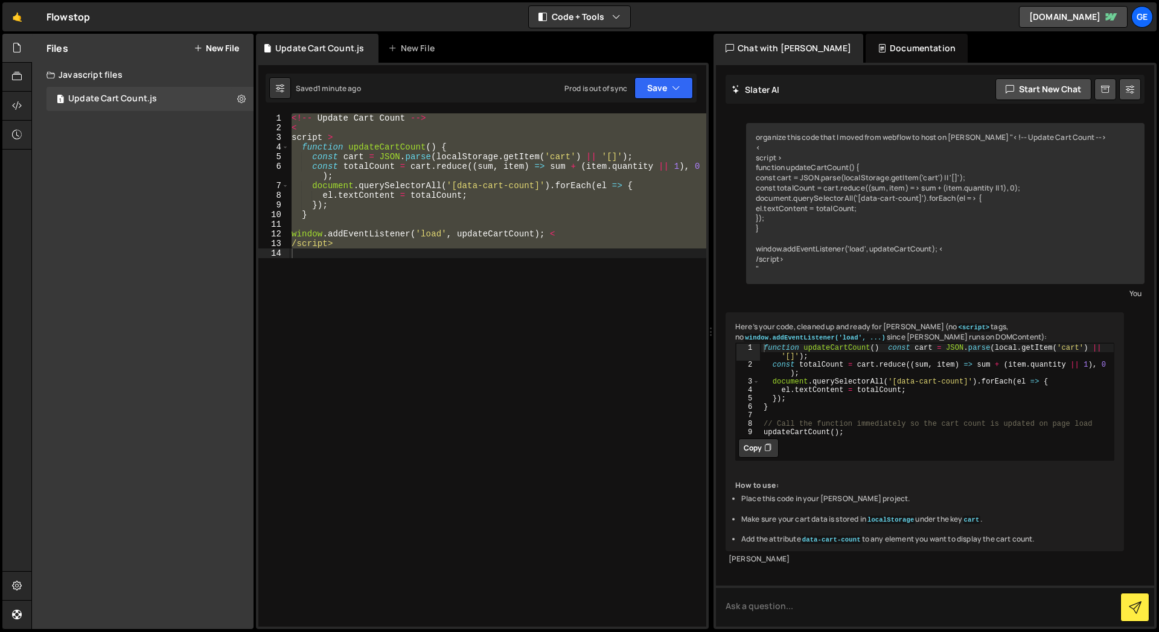
click at [436, 256] on div "<!-- Update Cart Count --> < script > function updateCartCount ( ) { const cart…" at bounding box center [497, 369] width 417 height 513
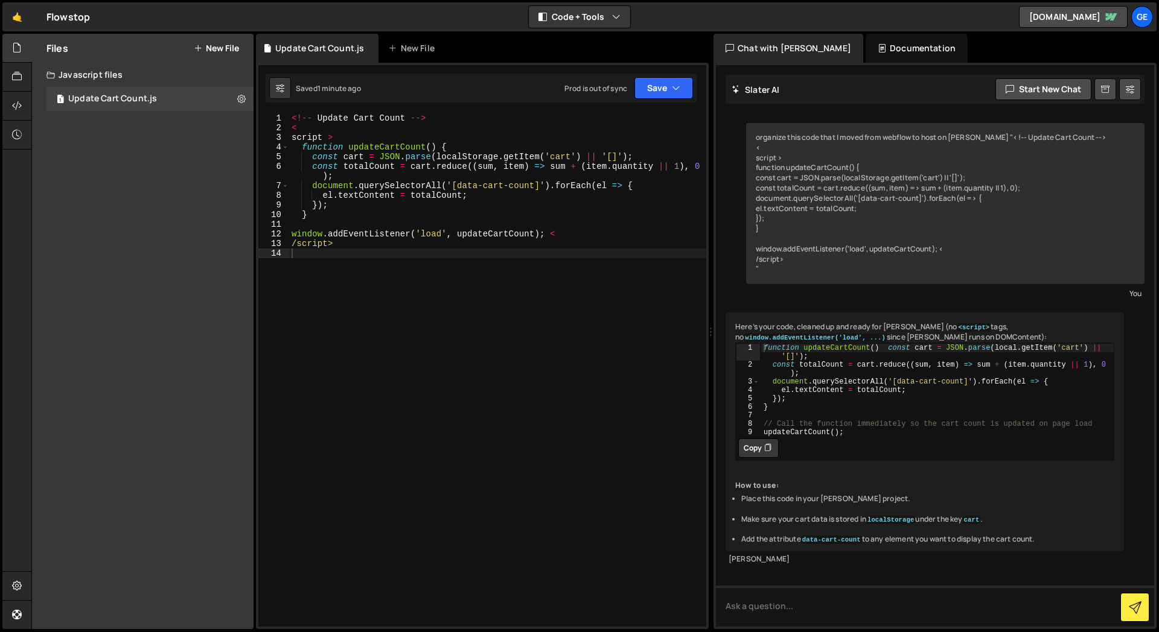
click at [758, 456] on button "Copy" at bounding box center [758, 448] width 40 height 19
click at [486, 366] on div "<!-- Update Cart Count --> < script > function updateCartCount ( ) { const cart…" at bounding box center [497, 379] width 417 height 533
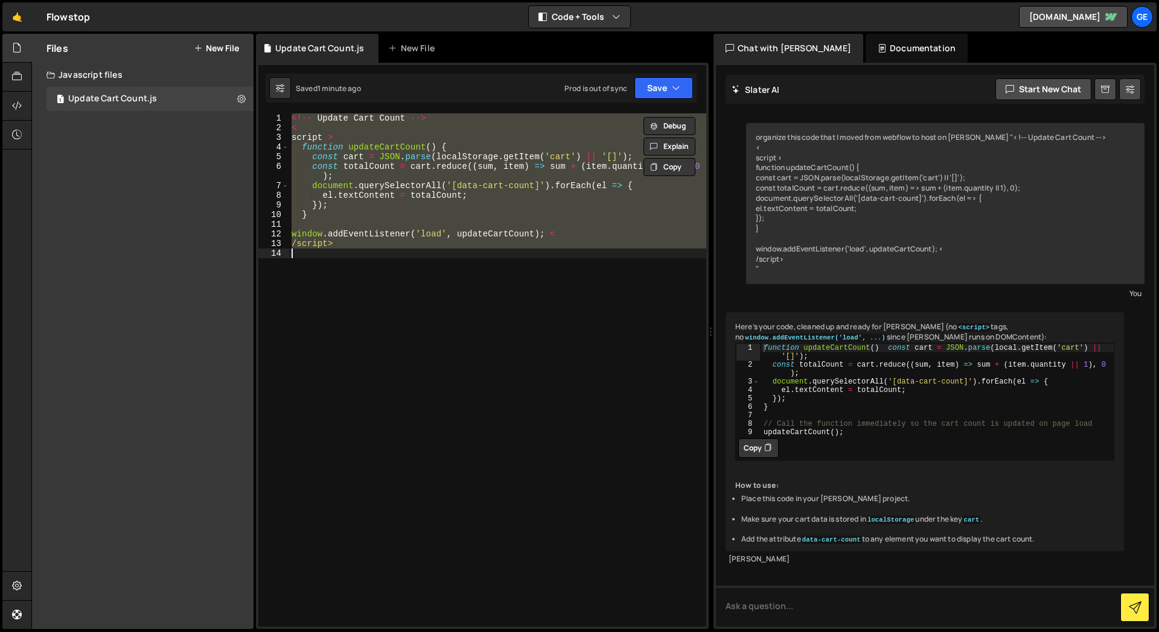
paste textarea "updateCartCount();"
type textarea "updateCartCount();"
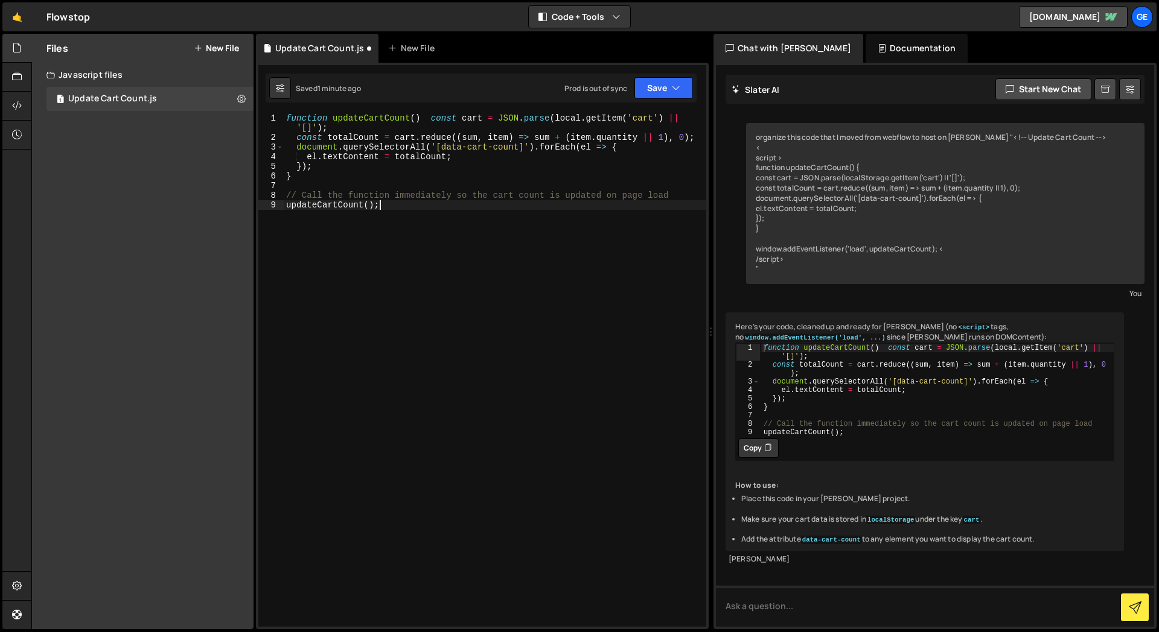
click at [839, 424] on div "function updateCartCount ( ) const cart = JSON . parse ( local . getItem ( 'car…" at bounding box center [937, 402] width 354 height 118
click at [812, 419] on div "function updateCartCount ( ) const cart = JSON . parse ( local . getItem ( 'car…" at bounding box center [937, 402] width 354 height 118
type textarea "}"
click at [790, 490] on div "Here’s your code, cleaned up and ready for Slater (no <script> tags, no window.…" at bounding box center [924, 432] width 398 height 239
click at [748, 453] on button "Copy" at bounding box center [758, 448] width 40 height 19
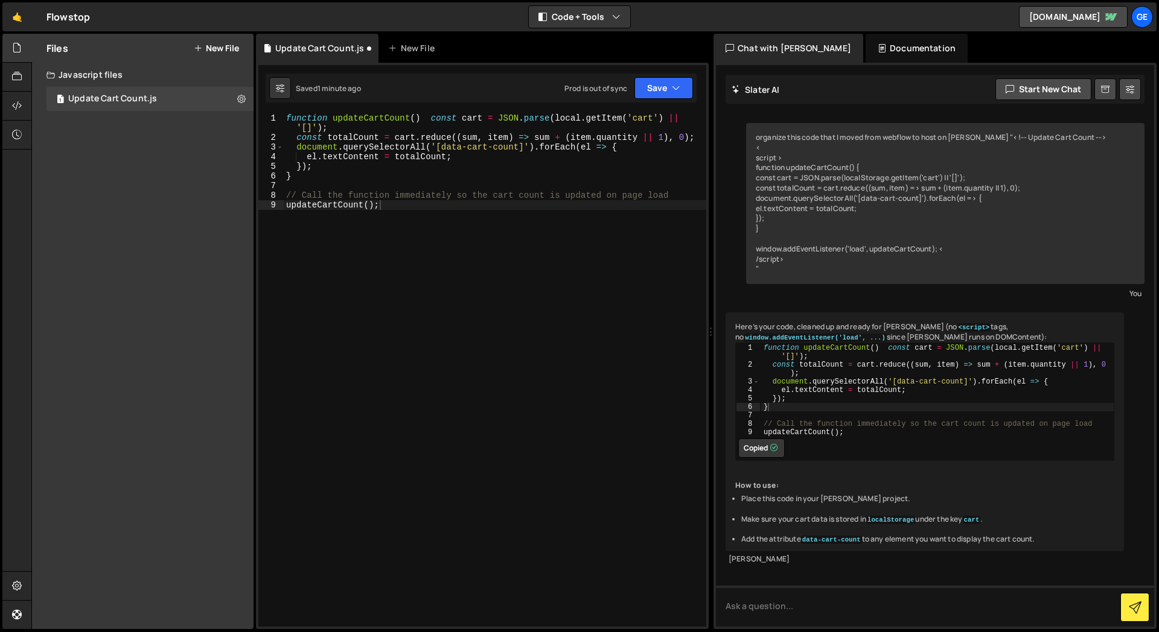
click at [524, 442] on div "function updateCartCount ( ) const cart = JSON . parse ( local . getItem ( 'car…" at bounding box center [495, 384] width 422 height 542
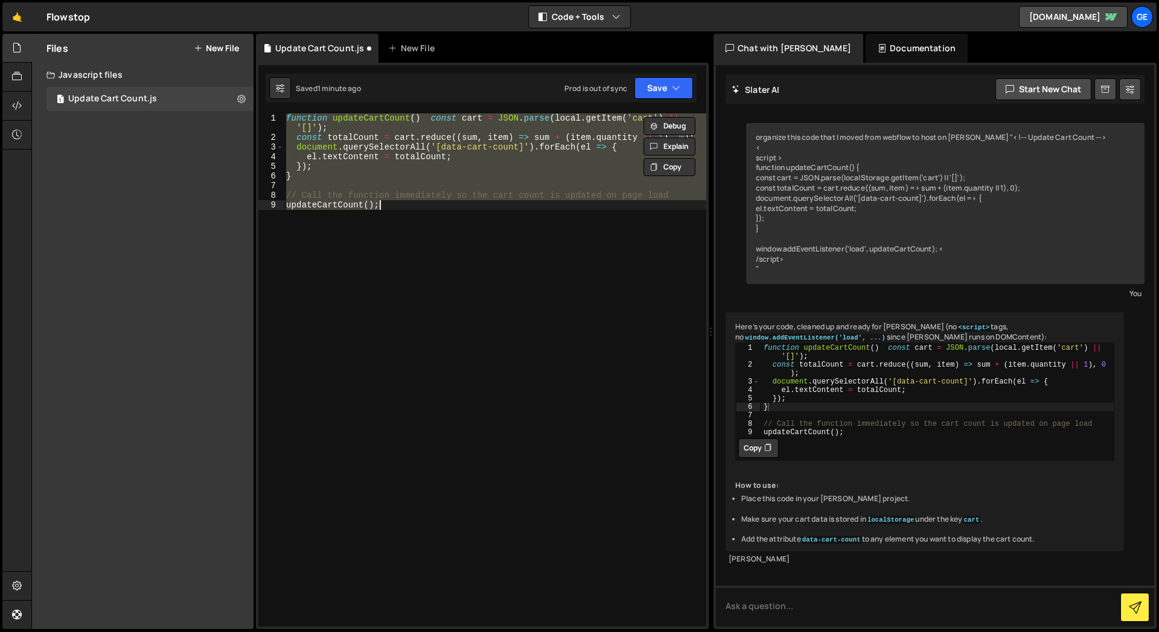
paste textarea
type textarea "updateCartCount();"
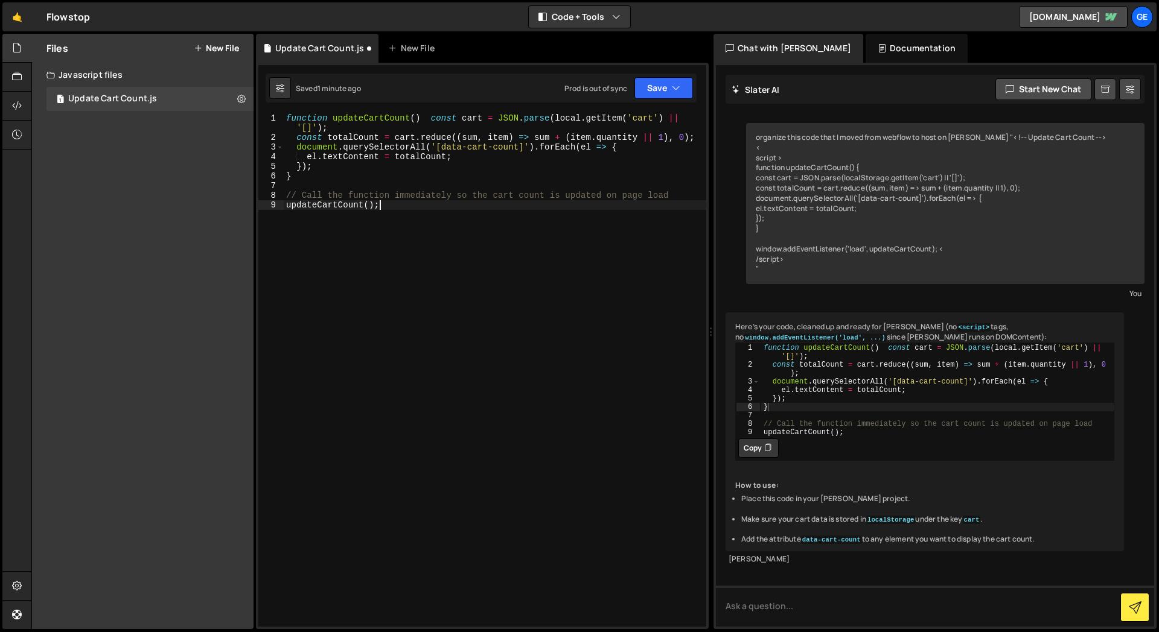
click at [472, 317] on div "function updateCartCount ( ) const cart = JSON . parse ( local . getItem ( 'car…" at bounding box center [495, 384] width 422 height 542
type textarea "updateCartCount();"
click at [154, 416] on div "Files New File Create your first file Get started by starting a Javascript or C…" at bounding box center [142, 332] width 221 height 596
click at [677, 89] on icon "button" at bounding box center [676, 88] width 8 height 12
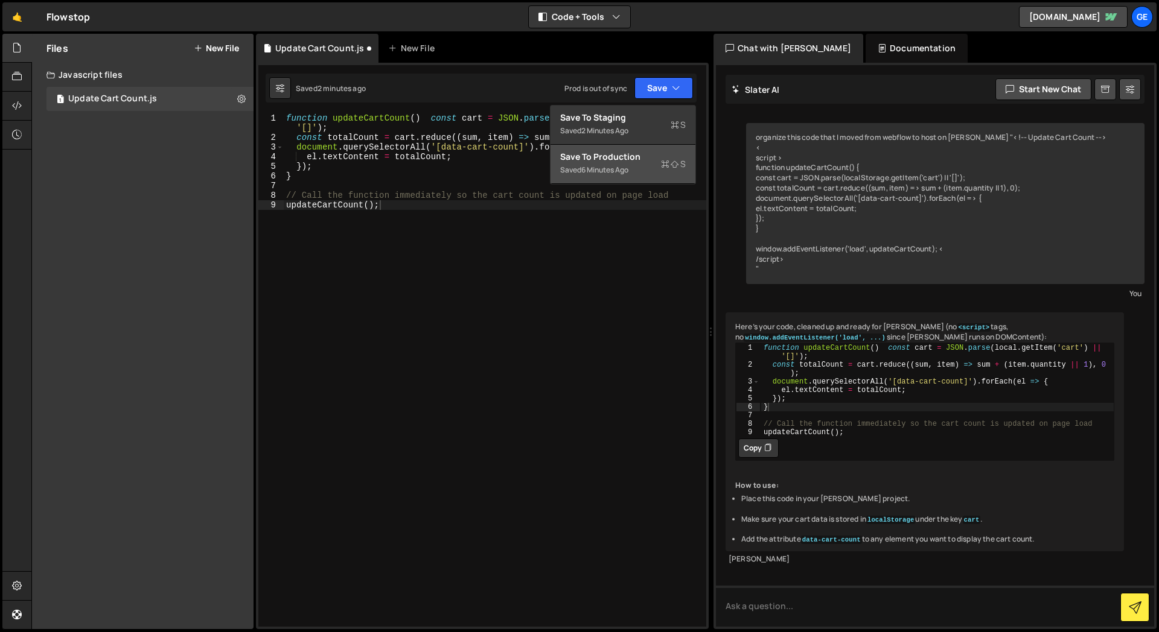
click at [628, 161] on div "Save to Production S" at bounding box center [623, 157] width 126 height 12
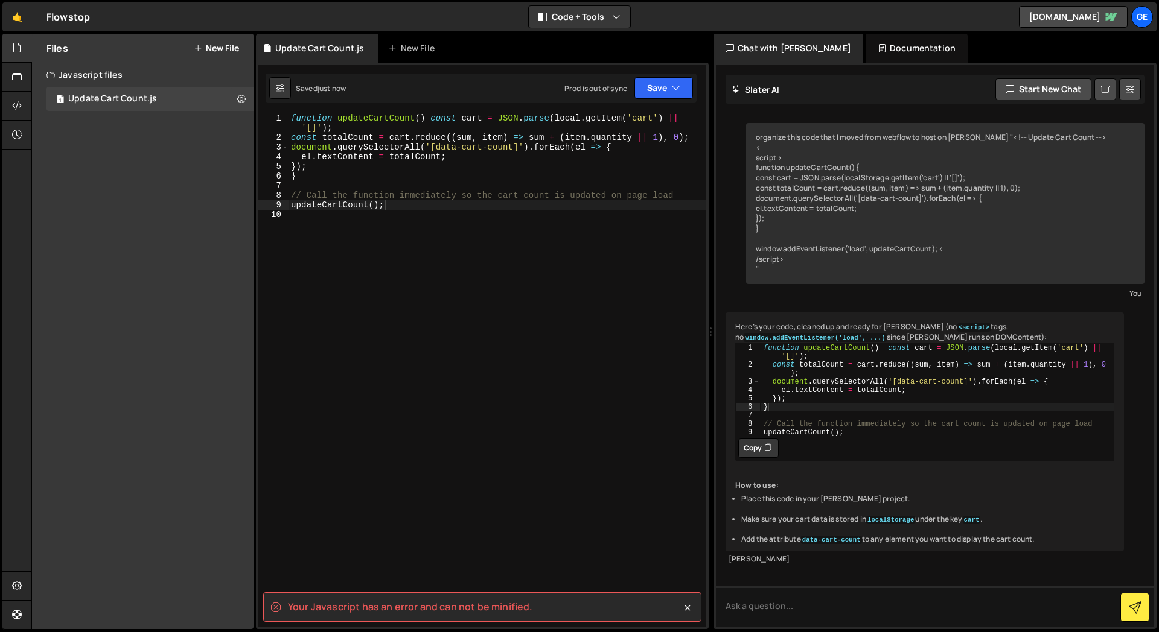
click at [355, 345] on div "function updateCartCount ( ) const cart = JSON . parse ( local . getItem ( 'car…" at bounding box center [497, 384] width 418 height 542
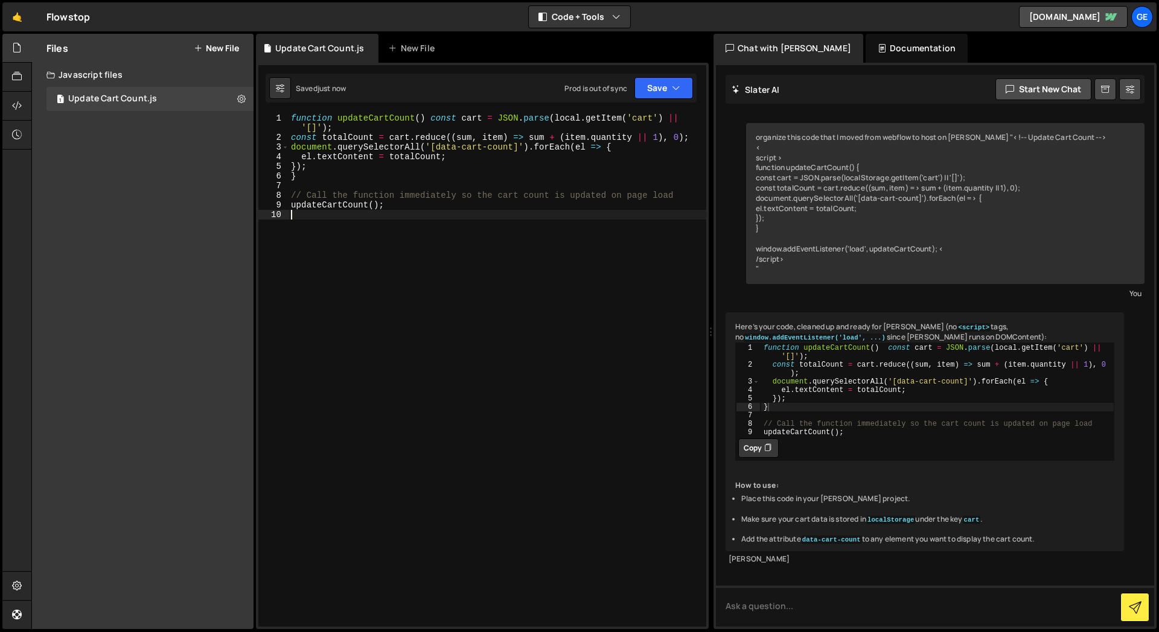
click at [393, 404] on div "function updateCartCount ( ) const cart = JSON . parse ( local . getItem ( 'car…" at bounding box center [497, 384] width 418 height 542
click at [755, 606] on textarea at bounding box center [935, 606] width 438 height 41
type textarea "it's saying my js has and error it can’t be minified"
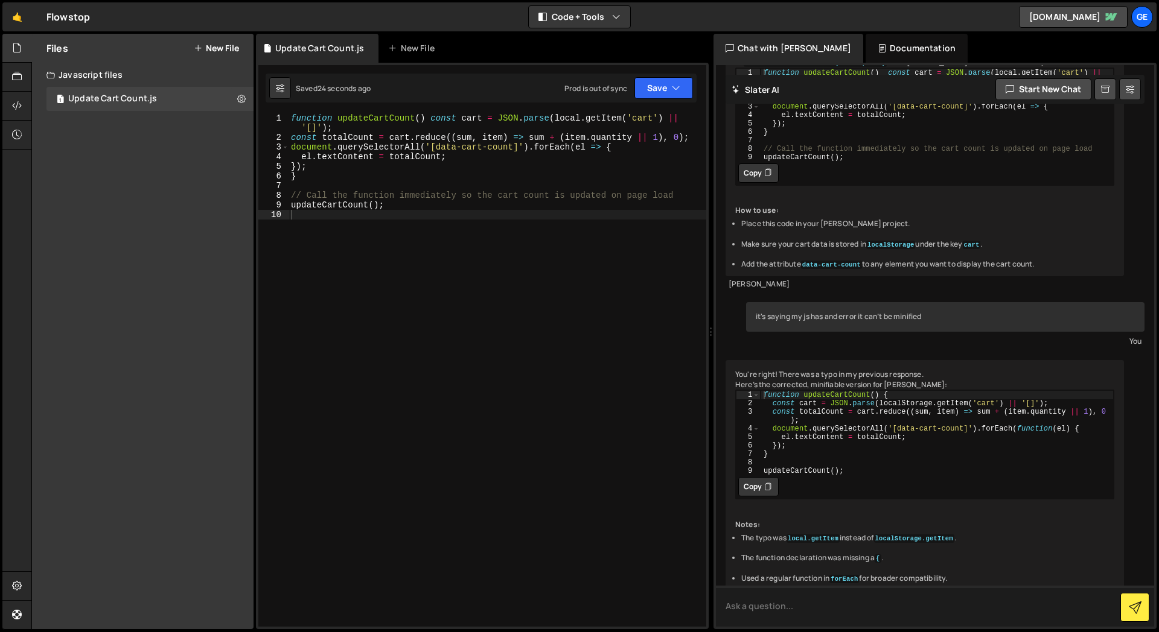
scroll to position [302, 0]
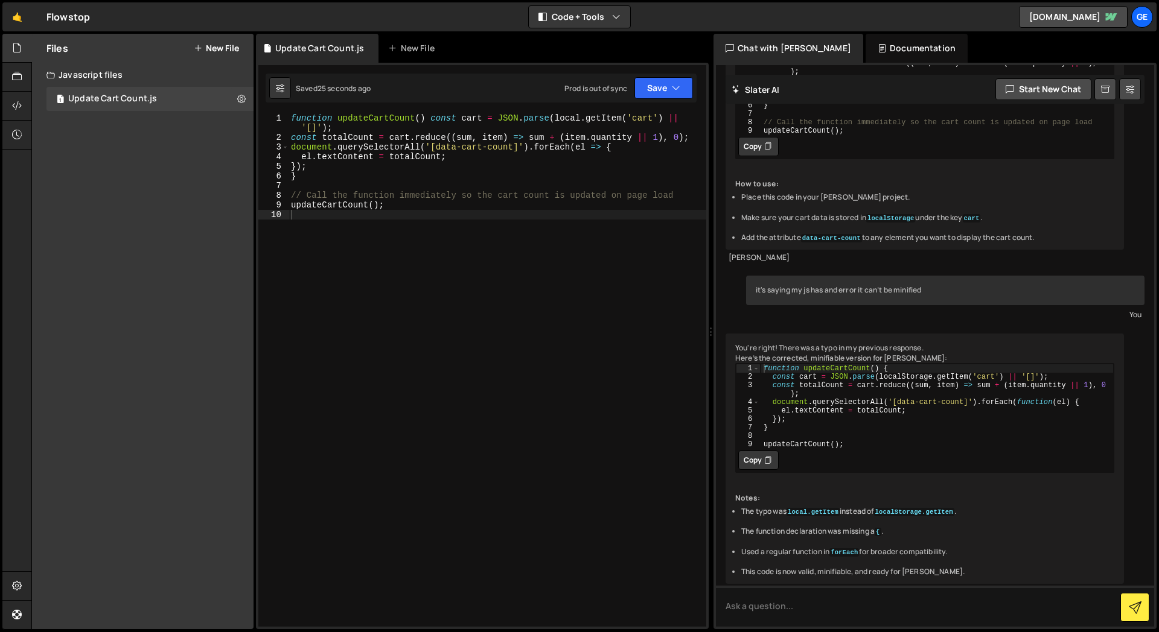
click at [758, 470] on button "Copy" at bounding box center [758, 460] width 40 height 19
click at [407, 319] on div "function updateCartCount ( ) const cart = JSON . parse ( local . getItem ( 'car…" at bounding box center [497, 384] width 418 height 542
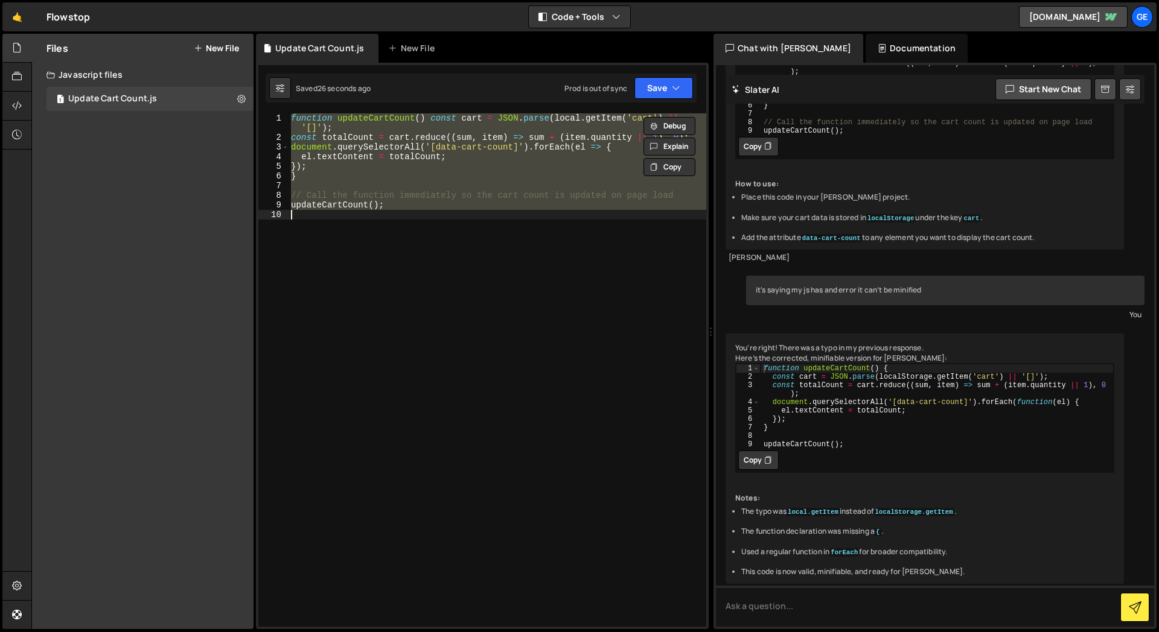
paste textarea
type textarea "updateCartCount();"
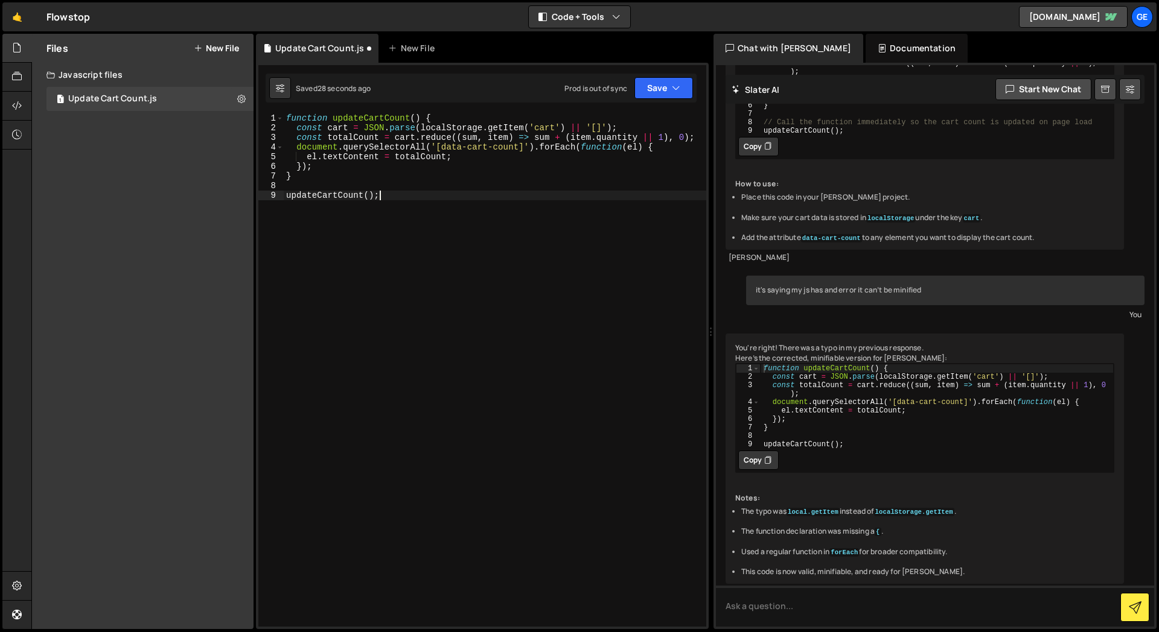
click at [510, 211] on div "function updateCartCount ( ) { const cart = JSON . parse ( localStorage . getIt…" at bounding box center [495, 379] width 422 height 533
click at [673, 96] on button "Save" at bounding box center [663, 88] width 59 height 22
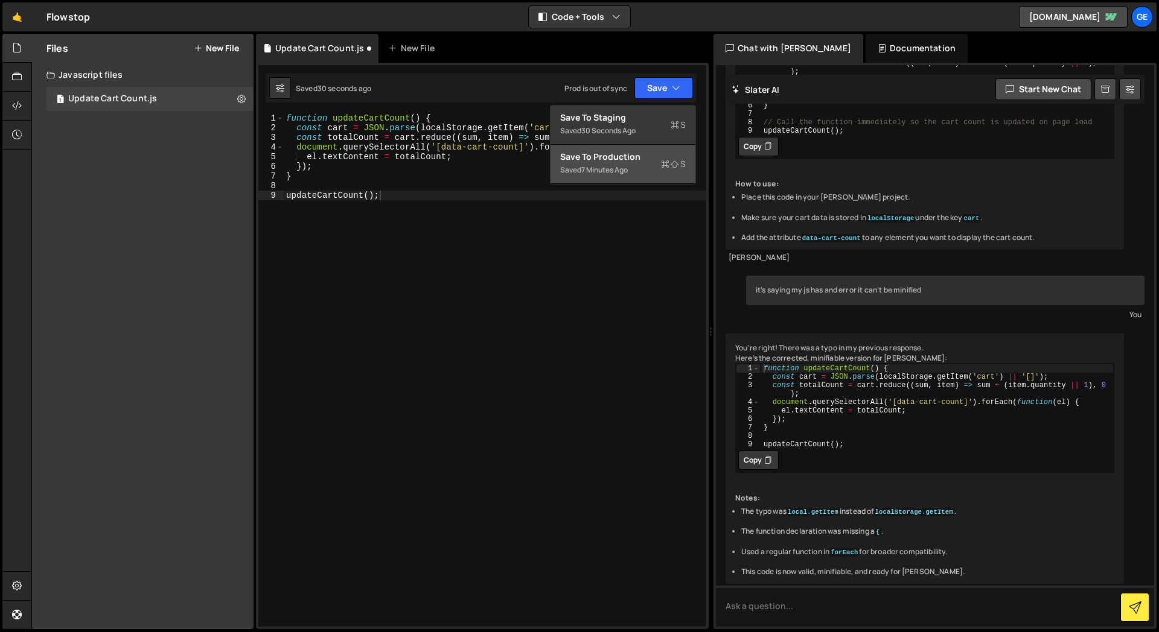
click at [646, 168] on div "Saved 7 minutes ago" at bounding box center [623, 170] width 126 height 14
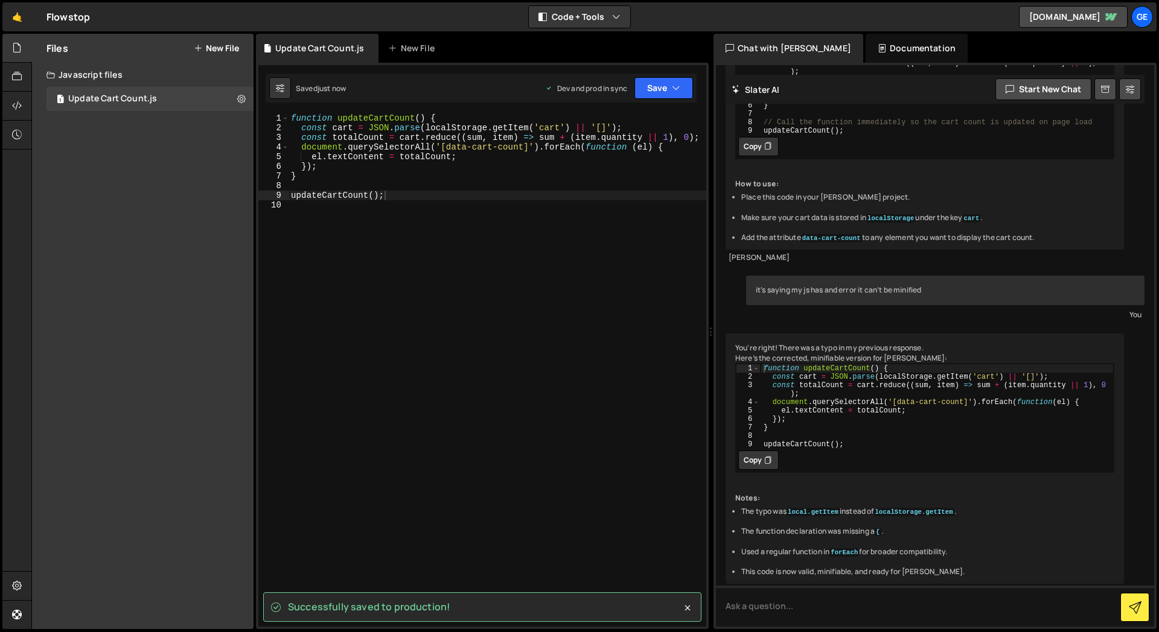
click at [225, 328] on div "Files New File Create your first file Get started by starting a Javascript or C…" at bounding box center [142, 332] width 221 height 596
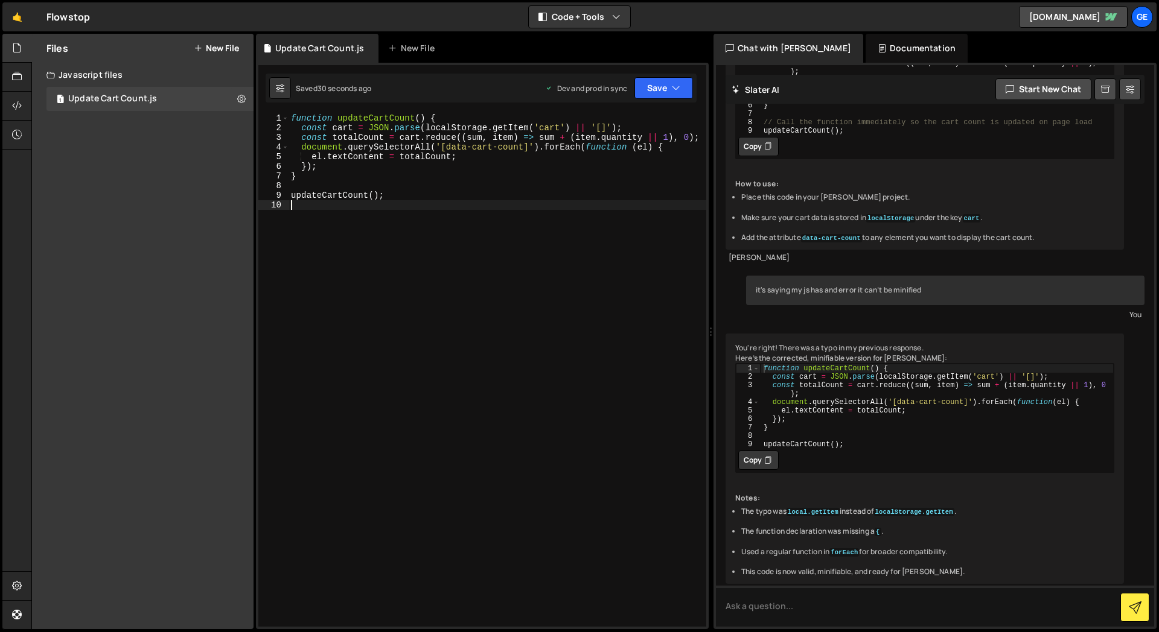
click at [358, 372] on div "function updateCartCount ( ) { const cart = JSON . parse ( localStorage . getIt…" at bounding box center [497, 379] width 418 height 533
type textarea "updateCartCount();"
click at [681, 87] on button "Save" at bounding box center [663, 88] width 59 height 22
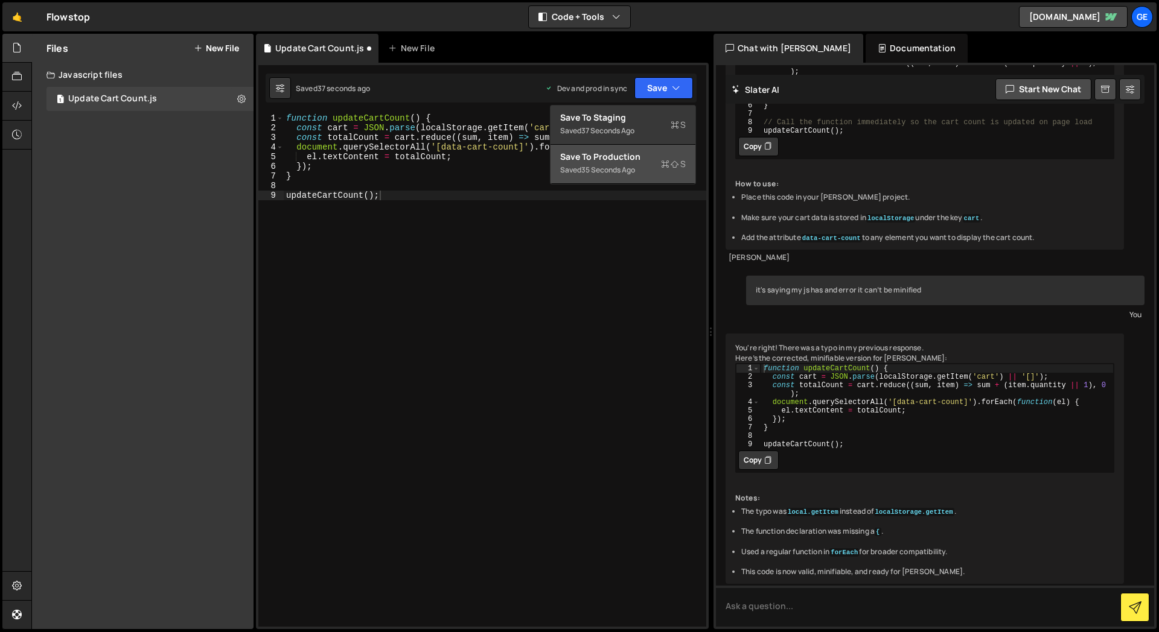
click at [625, 165] on div "35 seconds ago" at bounding box center [608, 170] width 54 height 10
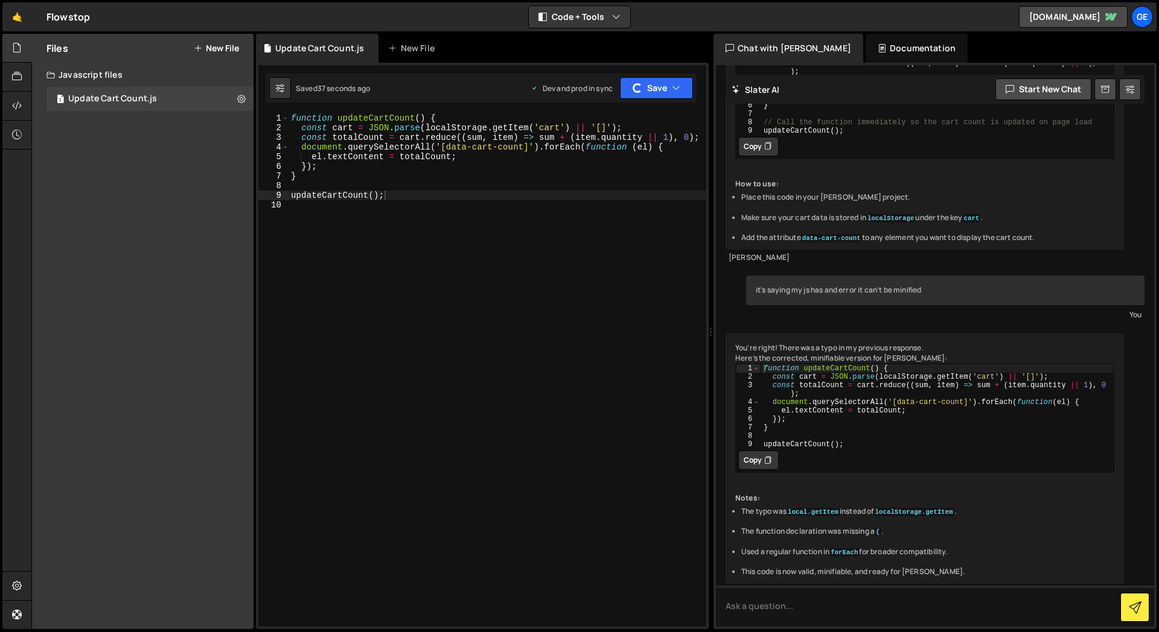
click at [150, 265] on div "Files New File Create your first file Get started by starting a Javascript or C…" at bounding box center [142, 332] width 221 height 596
click at [316, 212] on div "function updateCartCount ( ) { const cart = JSON . parse ( localStorage . getIt…" at bounding box center [497, 379] width 418 height 533
type textarea "f"
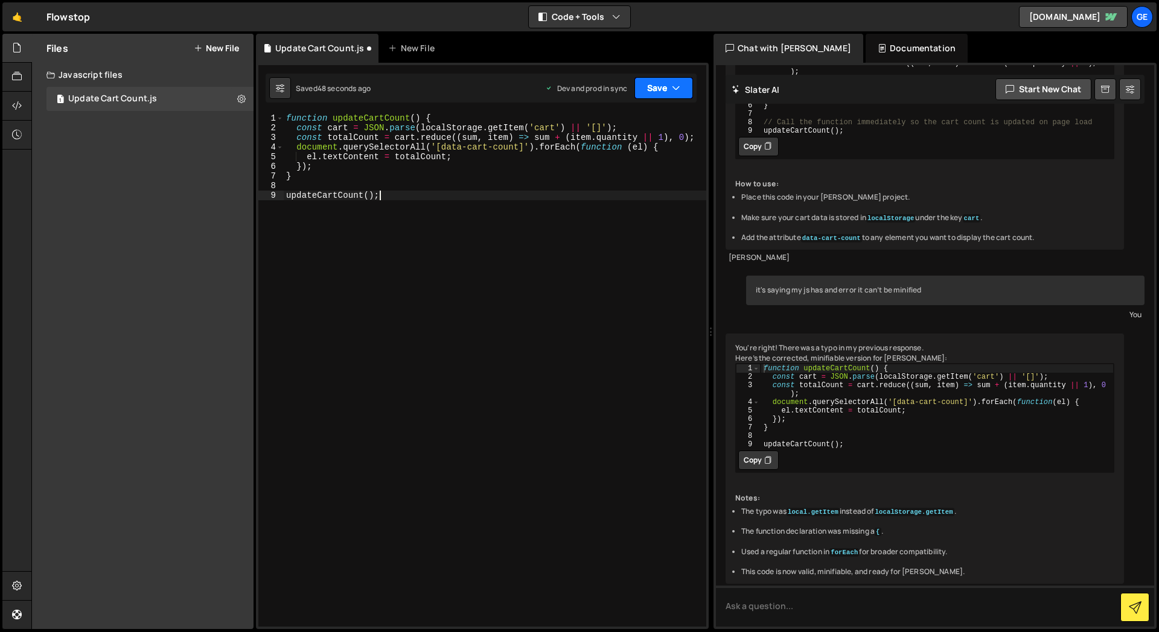
type textarea "updateCartCount();"
click at [673, 81] on button "Save" at bounding box center [663, 88] width 59 height 22
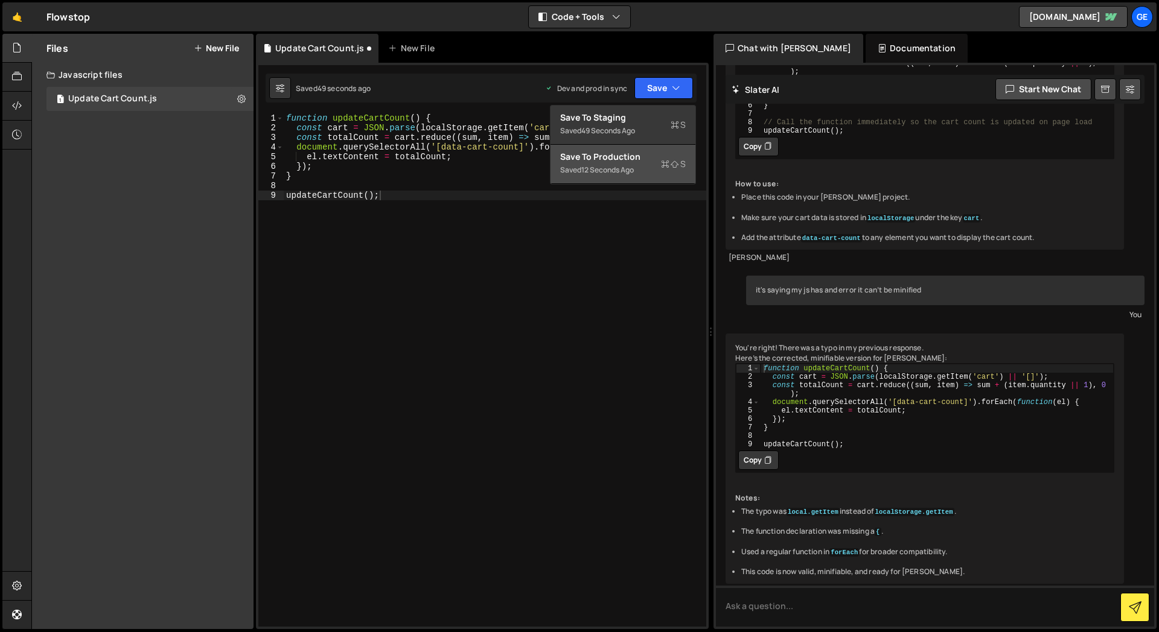
click at [209, 282] on div "Files New File Create your first file Get started by starting a Javascript or C…" at bounding box center [142, 332] width 221 height 596
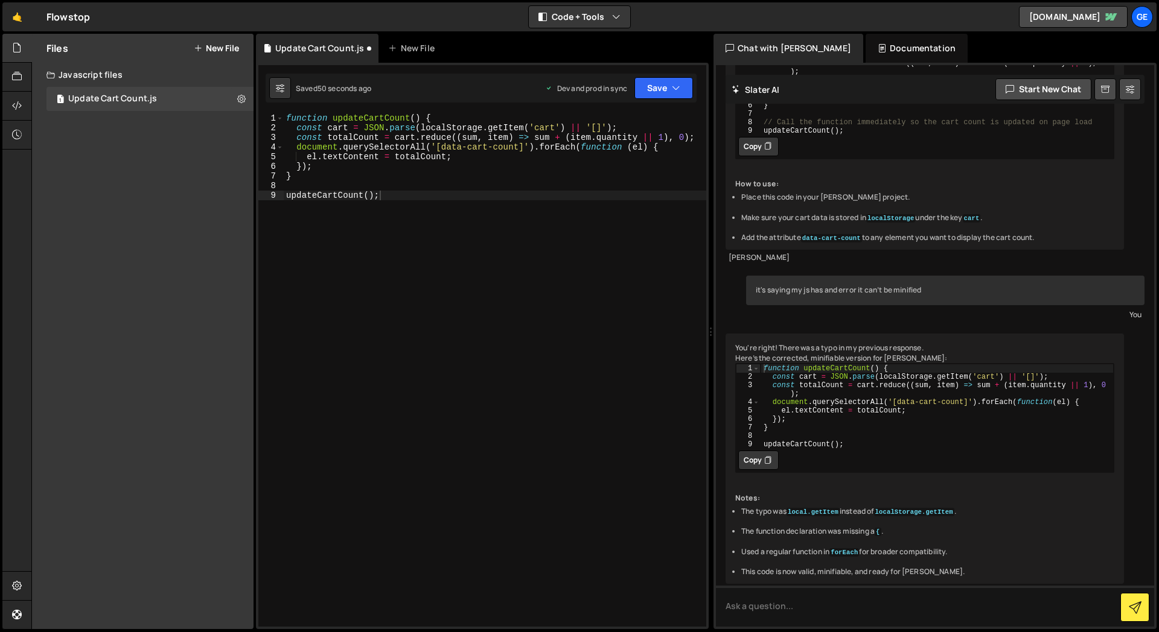
click at [208, 203] on div "Files New File Create your first file Get started by starting a Javascript or C…" at bounding box center [142, 332] width 221 height 596
click at [226, 346] on div "Files New File Create your first file Get started by starting a Javascript or C…" at bounding box center [142, 332] width 221 height 596
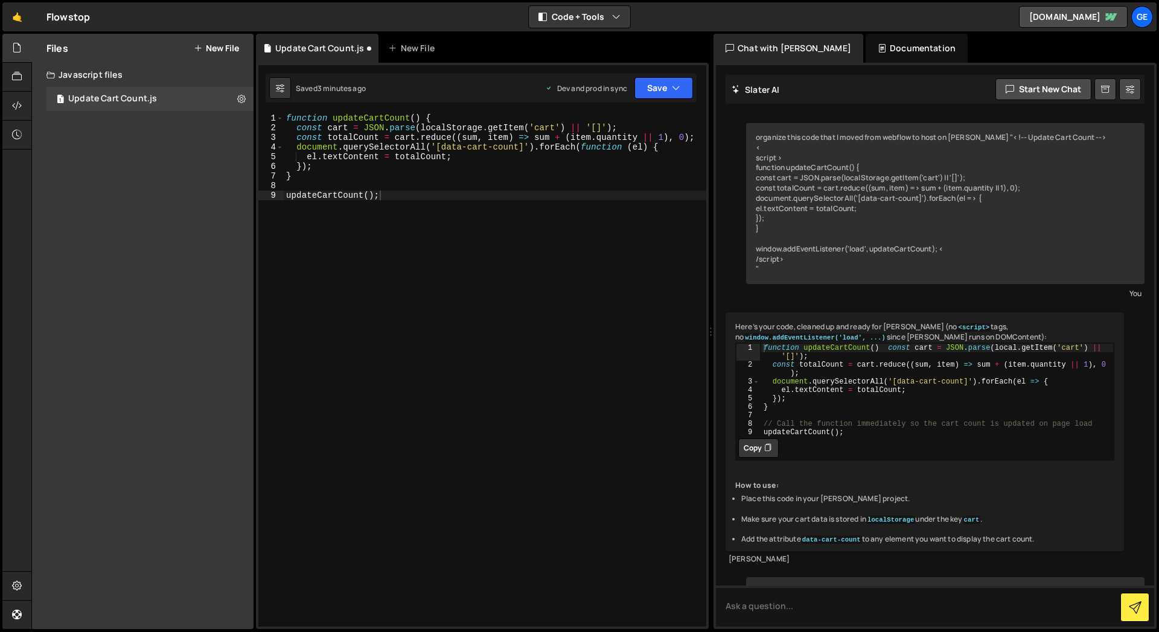
click at [874, 209] on div "organize this code that I moved from webflow to host on slater "<!-- Update Car…" at bounding box center [945, 203] width 398 height 161
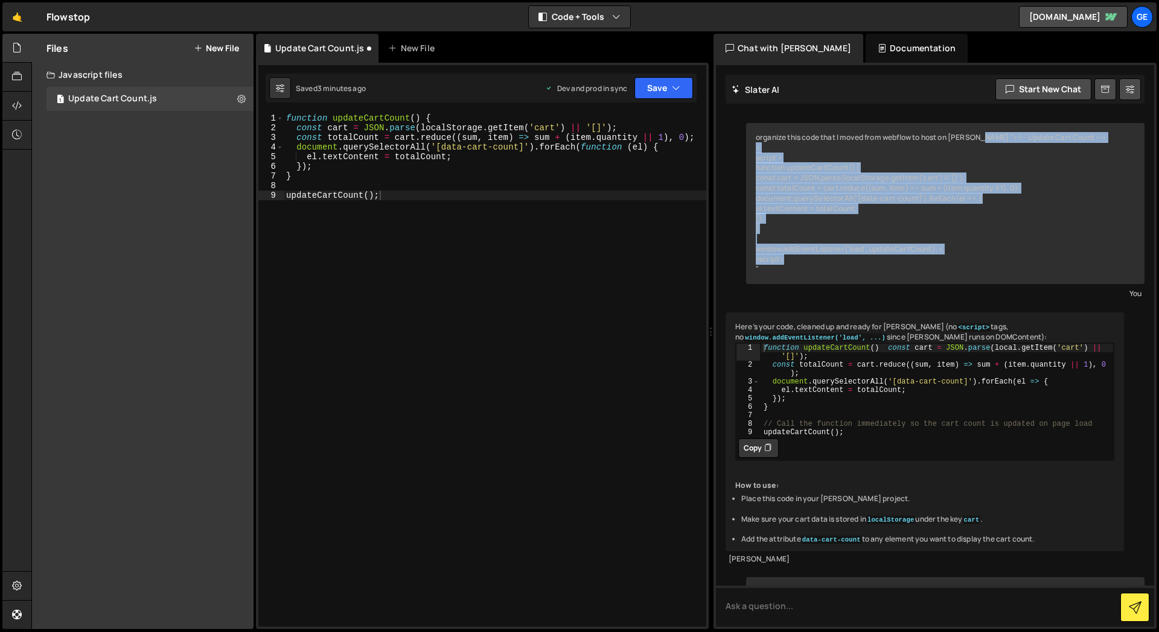
drag, startPoint x: 979, startPoint y: 136, endPoint x: 797, endPoint y: 257, distance: 218.6
click at [797, 257] on div "organize this code that I moved from webflow to host on slater "<!-- Update Car…" at bounding box center [945, 203] width 398 height 161
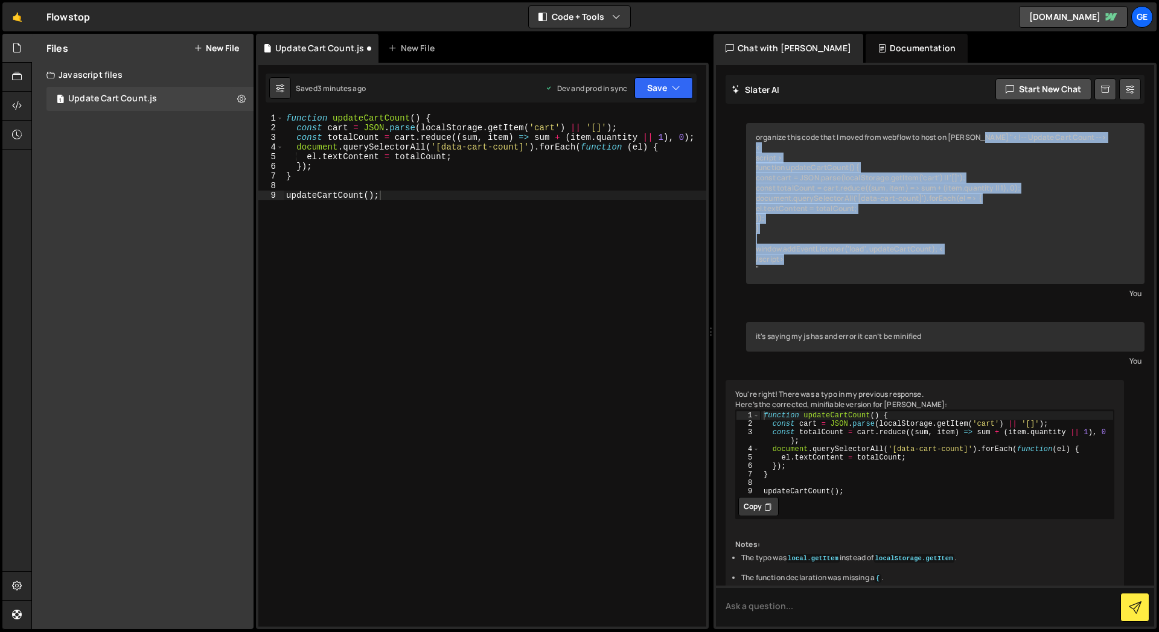
copy div "<!-- Update Cart Count --> < script > function updateCartCount() { const cart =…"
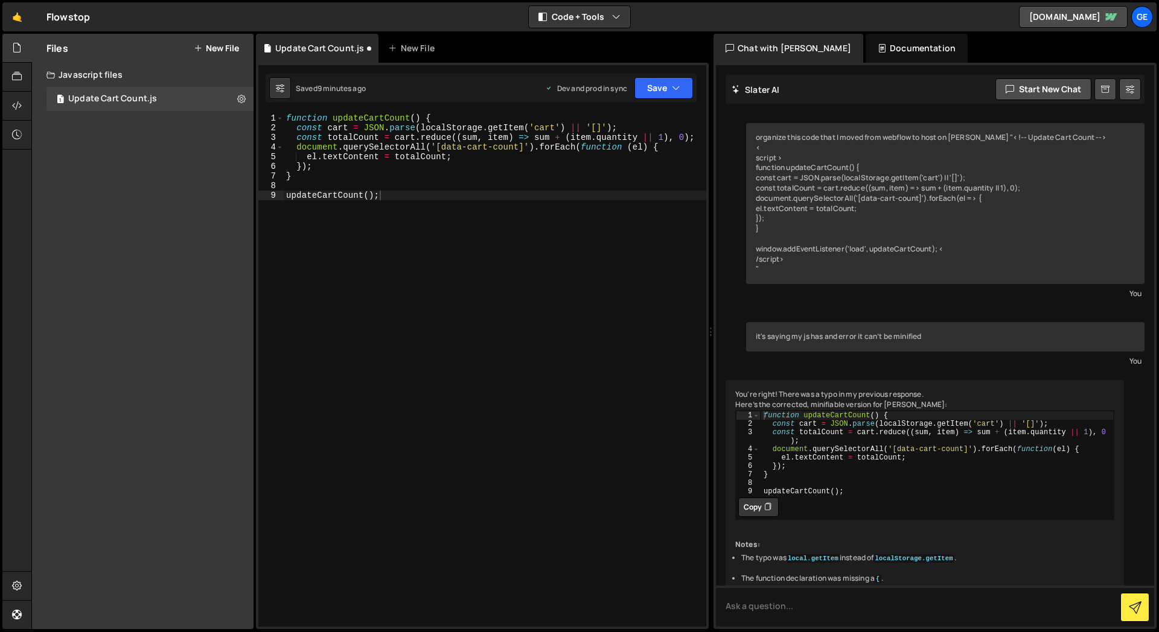
click at [189, 188] on div "Files New File Create your first file Get started by starting a Javascript or C…" at bounding box center [142, 332] width 221 height 596
